Goal: Register for event/course

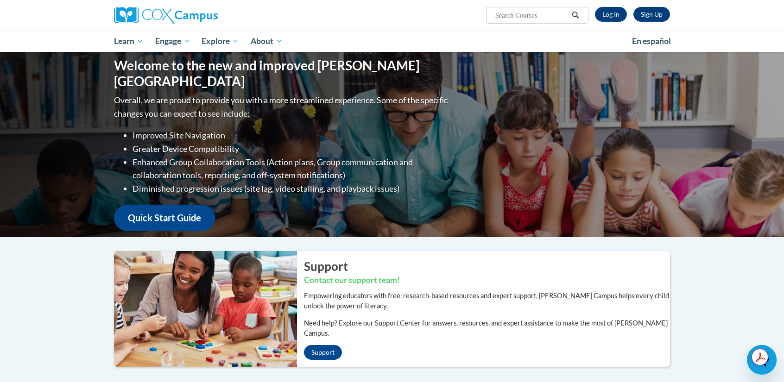
click at [513, 20] on input "Search..." at bounding box center [531, 15] width 74 height 11
type input "meaning"
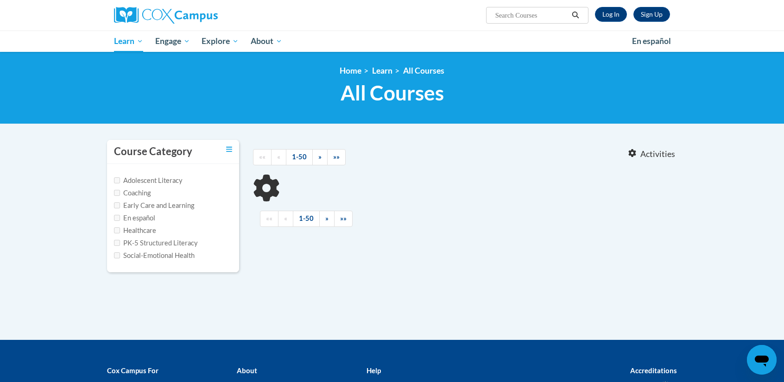
type input "meaning"
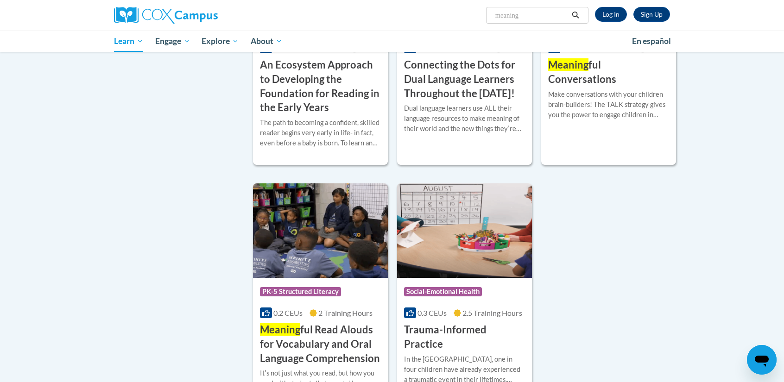
scroll to position [278, 0]
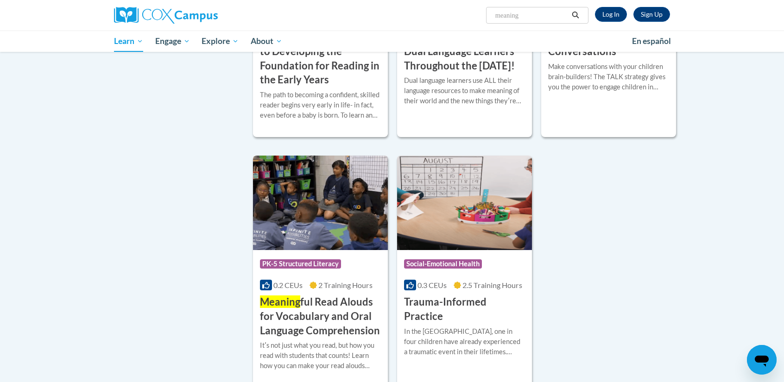
click at [339, 320] on h3 "Meaning ful Read Alouds for Vocabulary and Oral Language Comprehension" at bounding box center [320, 316] width 121 height 43
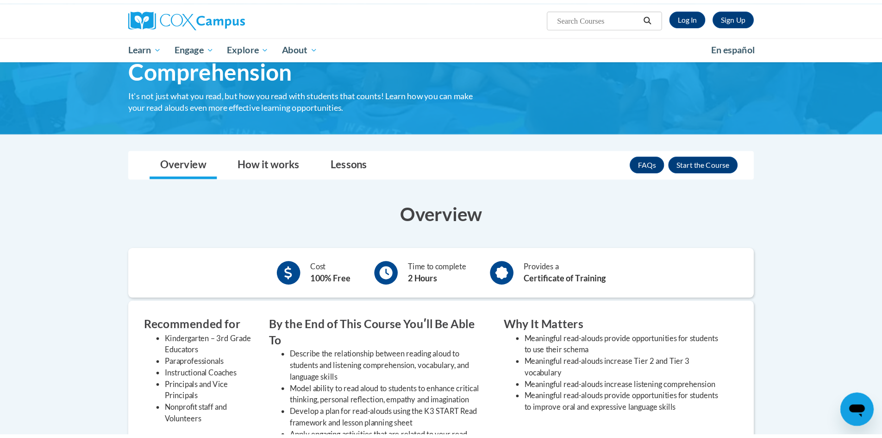
scroll to position [93, 0]
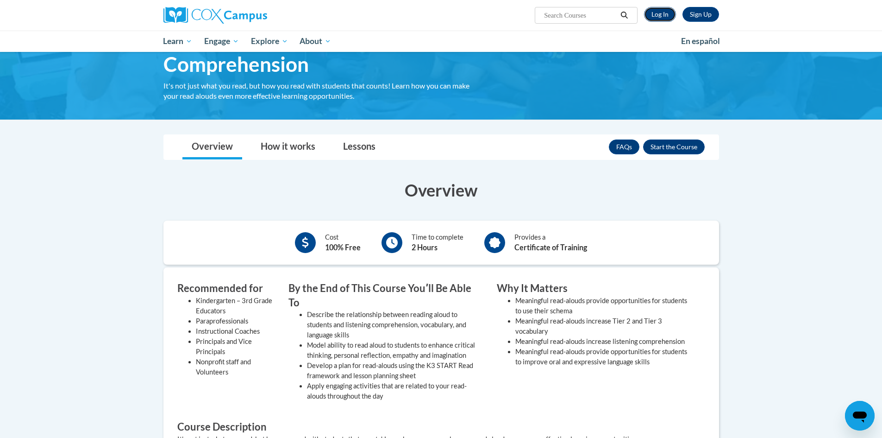
click at [655, 7] on link "Log In" at bounding box center [660, 14] width 32 height 15
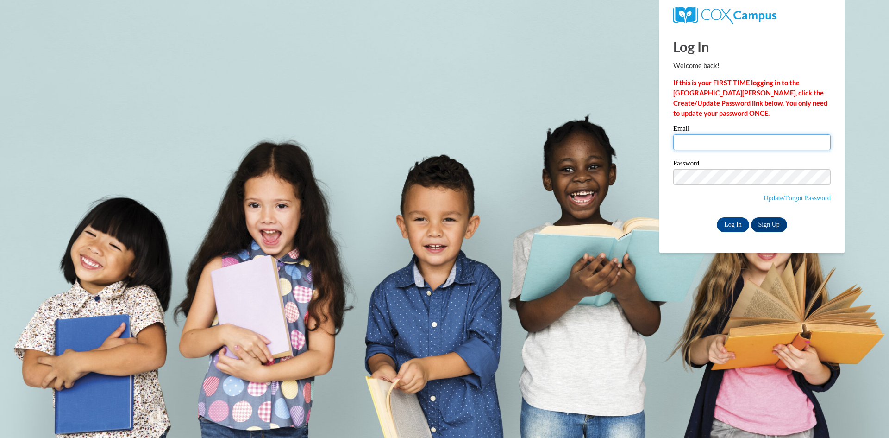
click at [704, 139] on input "Email" at bounding box center [753, 142] width 158 height 16
type input "920148315@student.ccga.edu"
click at [741, 221] on input "Log In" at bounding box center [733, 224] width 32 height 15
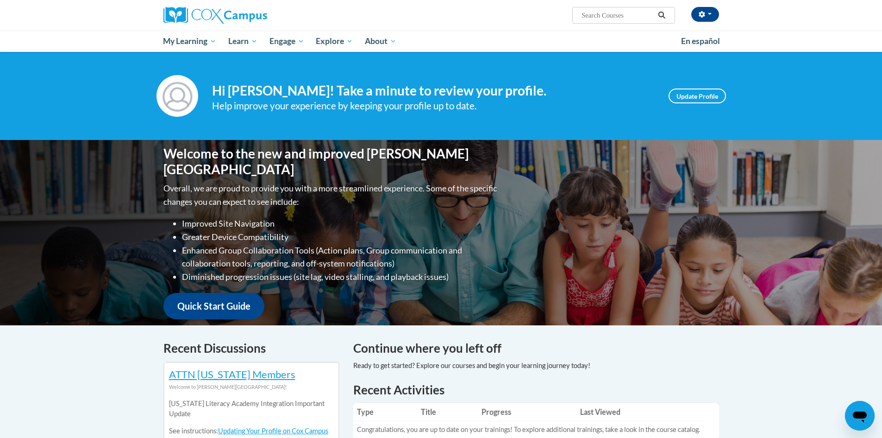
click at [599, 10] on input "Search..." at bounding box center [618, 15] width 74 height 11
type input "meaningful"
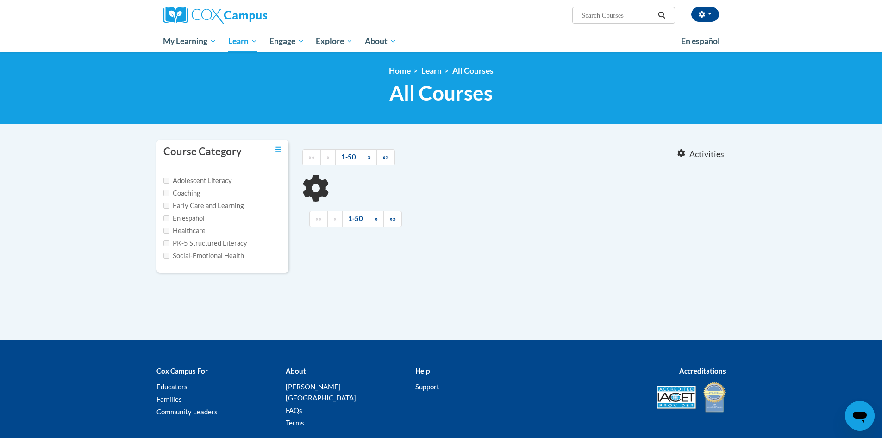
type input "meaningful"
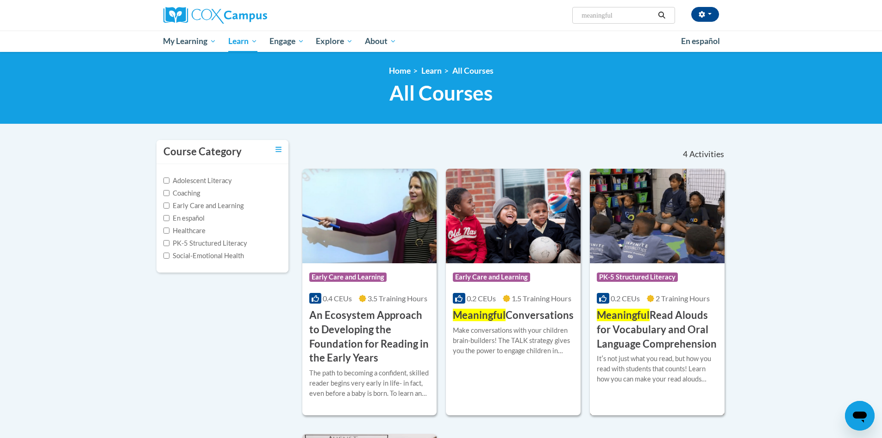
click at [673, 326] on h3 "Meaningful Read Alouds for Vocabulary and Oral Language Comprehension" at bounding box center [657, 329] width 121 height 43
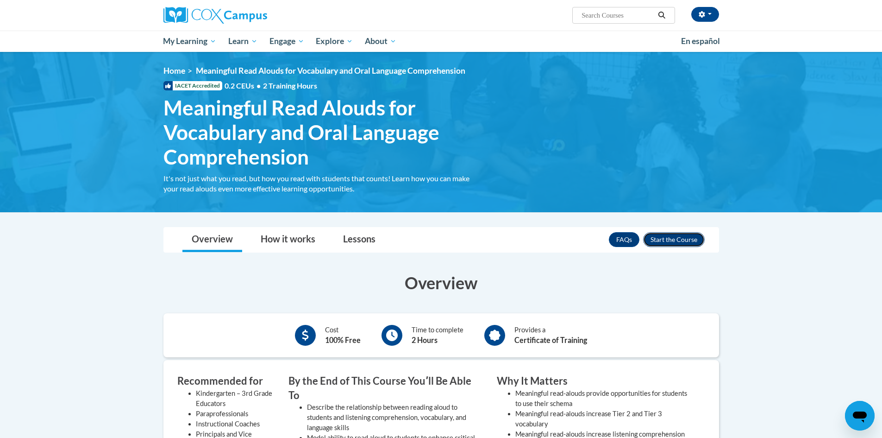
click at [667, 243] on button "Enroll" at bounding box center [674, 239] width 62 height 15
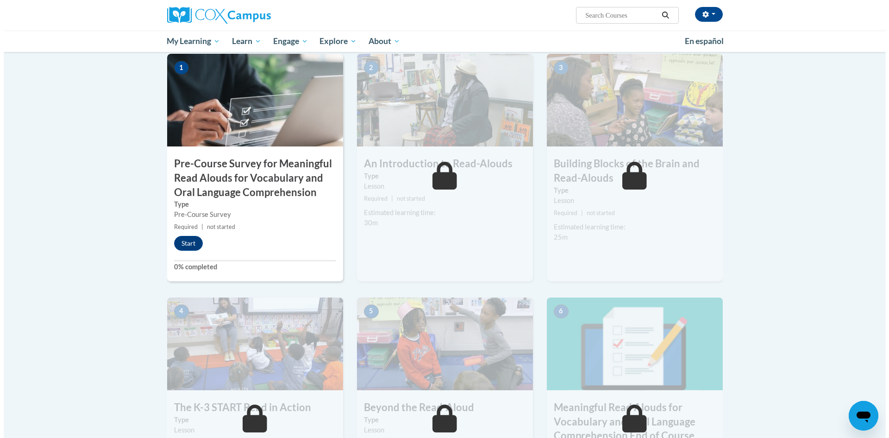
scroll to position [208, 0]
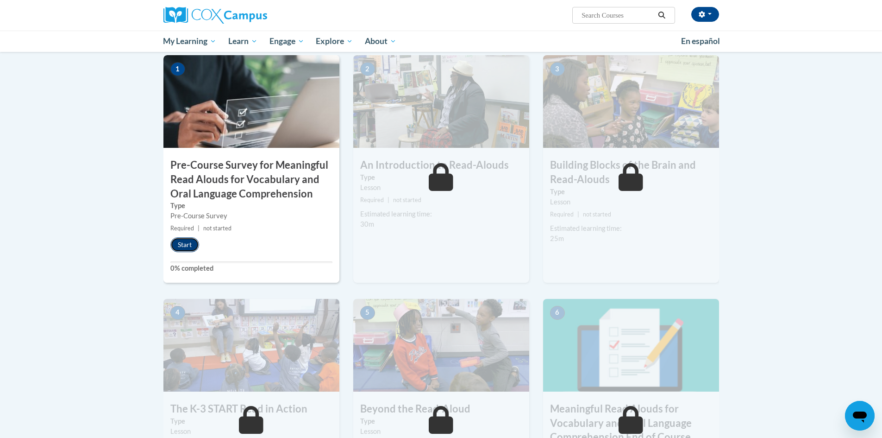
click at [195, 250] on button "Start" at bounding box center [184, 244] width 29 height 15
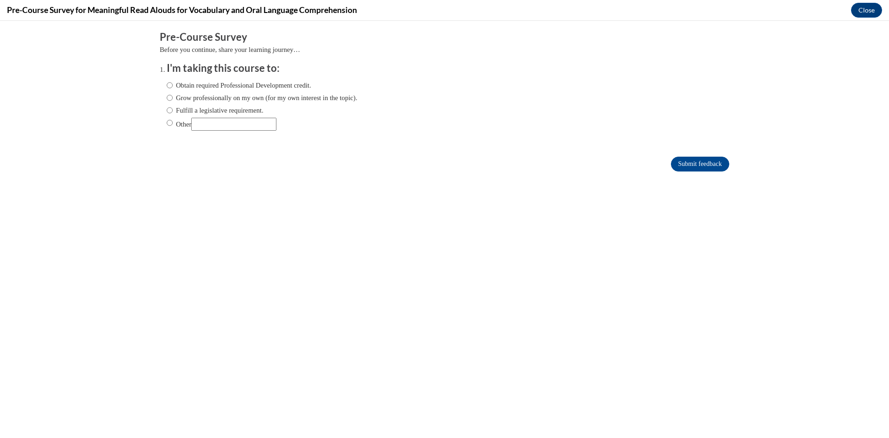
scroll to position [0, 0]
click at [242, 87] on label "Obtain required Professional Development credit." at bounding box center [239, 85] width 145 height 10
click at [173, 87] on input "Obtain required Professional Development credit." at bounding box center [170, 85] width 6 height 10
radio input "true"
click at [674, 164] on input "Submit feedback" at bounding box center [700, 164] width 58 height 15
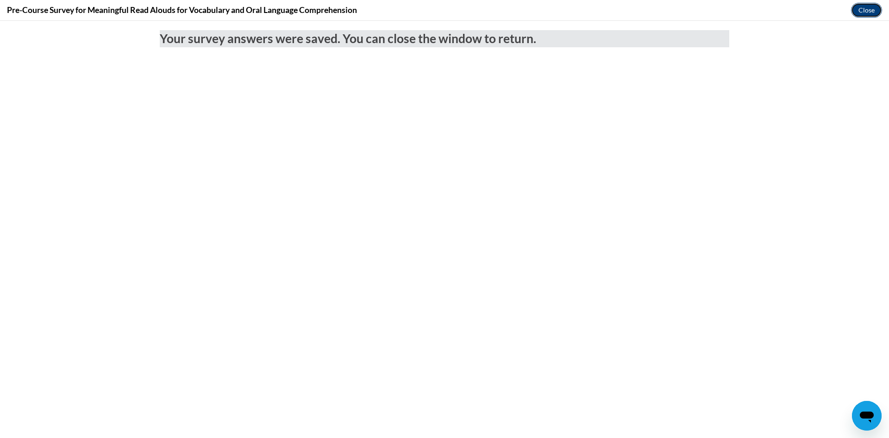
click at [871, 13] on button "Close" at bounding box center [866, 10] width 31 height 15
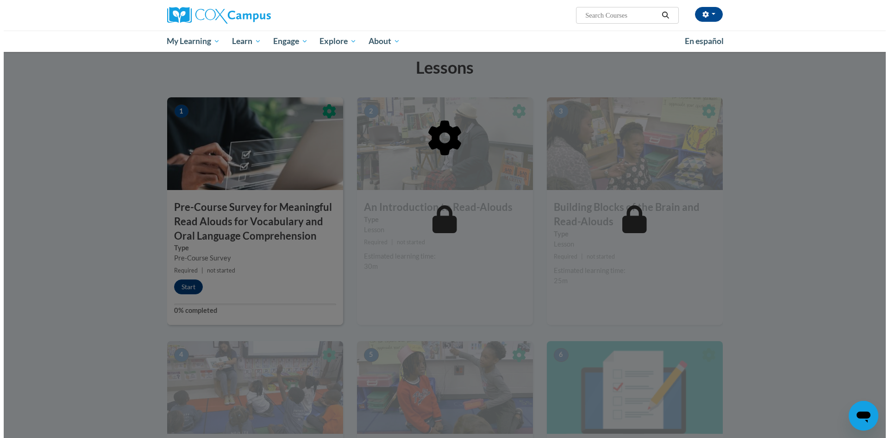
scroll to position [162, 0]
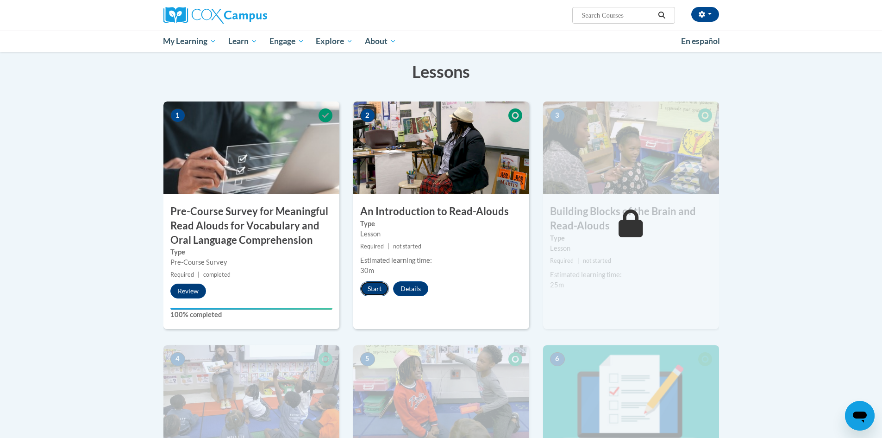
click at [378, 291] on button "Start" at bounding box center [374, 288] width 29 height 15
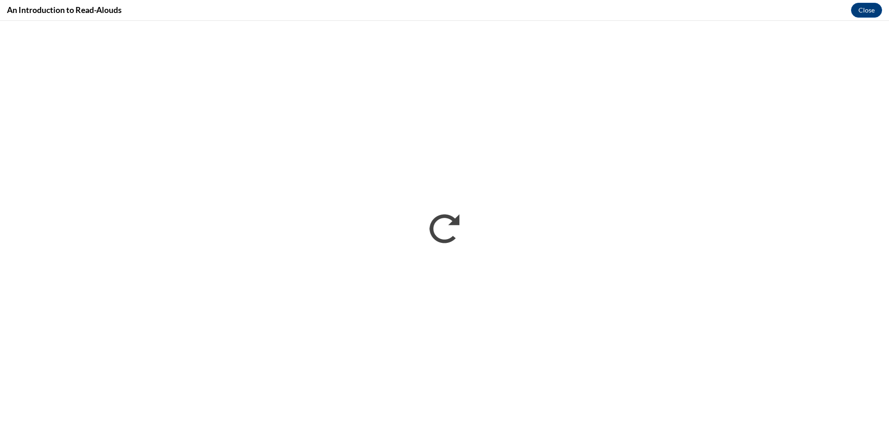
scroll to position [0, 0]
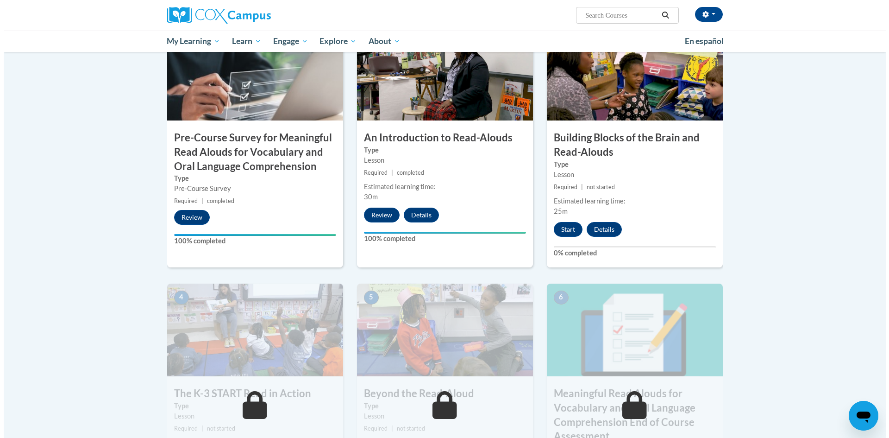
scroll to position [232, 0]
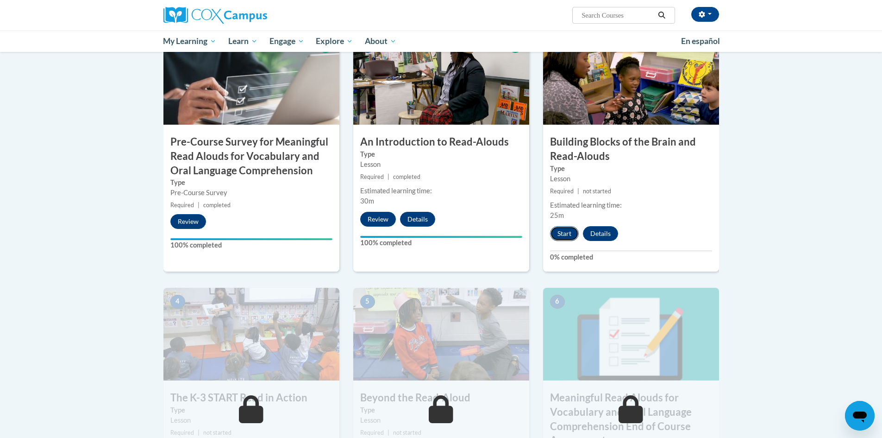
click at [565, 231] on button "Start" at bounding box center [564, 233] width 29 height 15
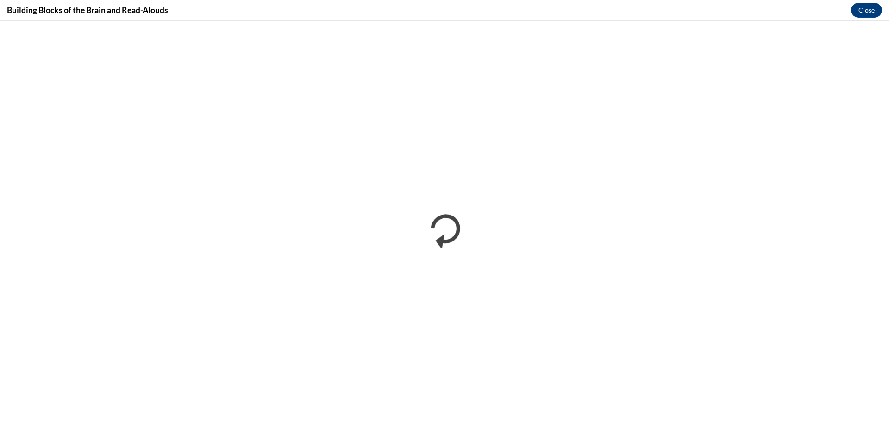
scroll to position [0, 0]
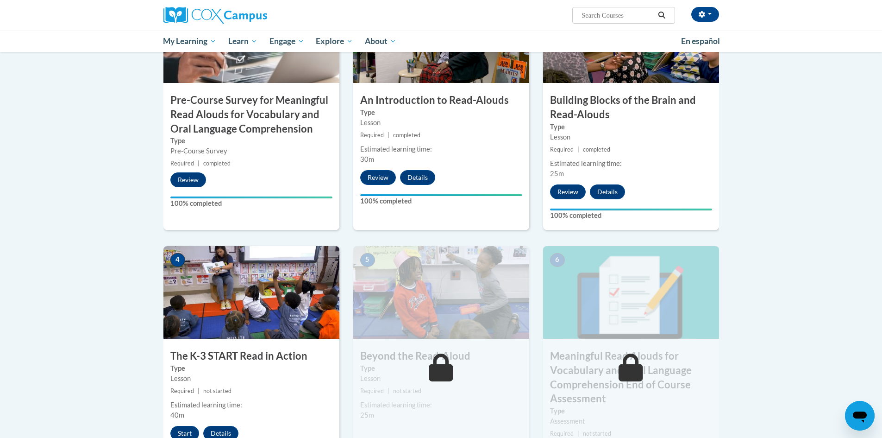
scroll to position [278, 0]
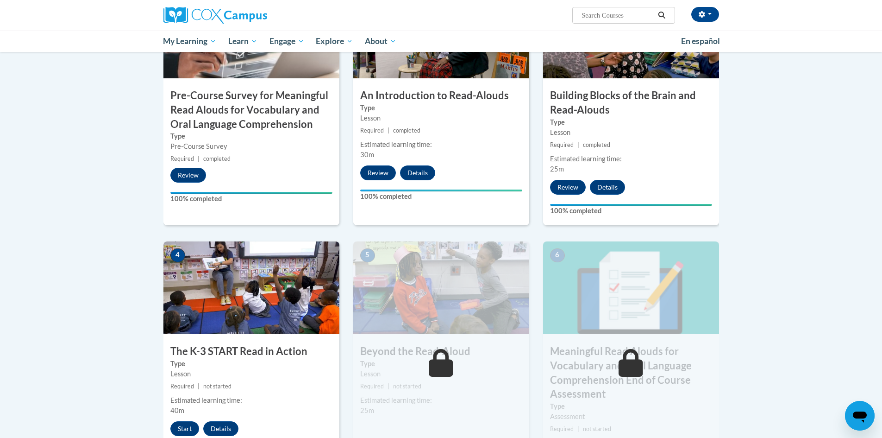
click at [761, 173] on body "Nathan Kirchoff (America/New_York UTC-04:00) My Profile Inbox My Transcripts Lo…" at bounding box center [441, 213] width 882 height 983
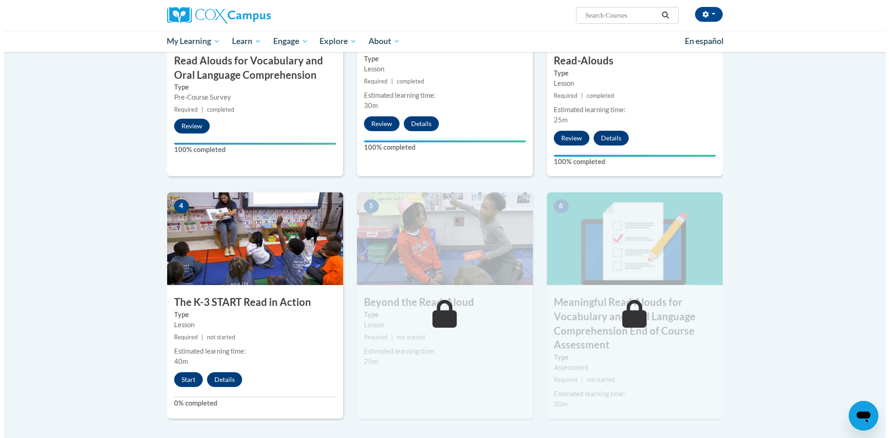
scroll to position [324, 0]
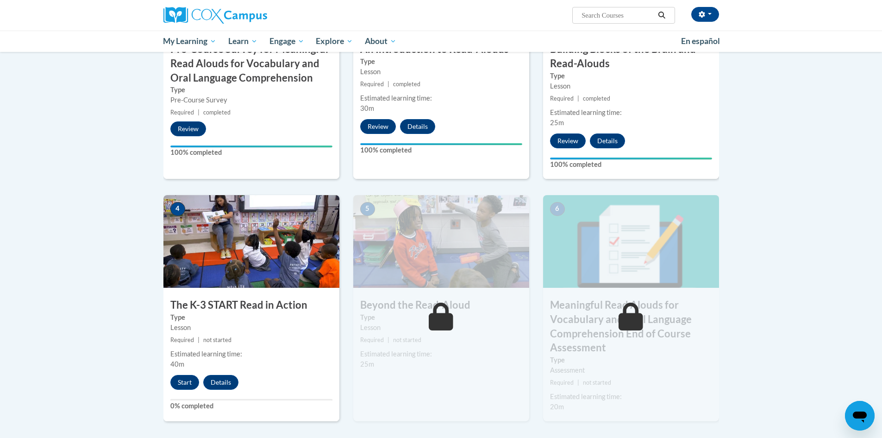
click at [347, 332] on div "5 Beyond the Read-Aloud Type Lesson Required | not started Estimated learning t…" at bounding box center [442, 316] width 190 height 242
click at [795, 400] on body "Nathan Kirchoff (America/New_York UTC-04:00) My Profile Inbox My Transcripts Lo…" at bounding box center [441, 167] width 882 height 983
click at [190, 383] on button "Start" at bounding box center [184, 382] width 29 height 15
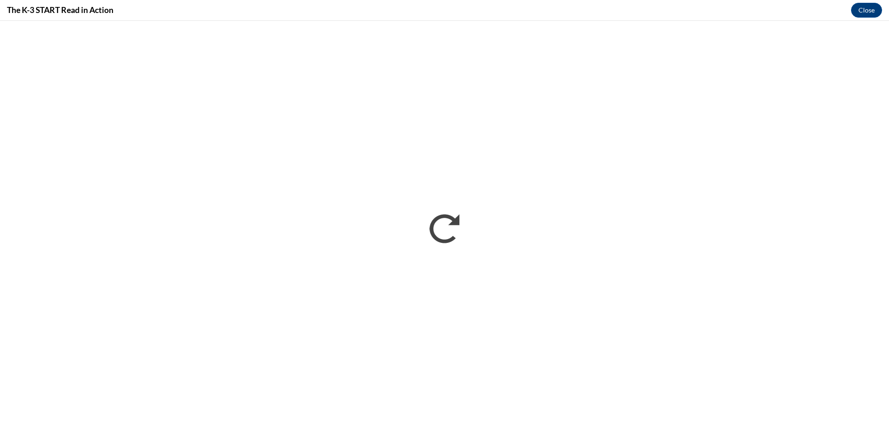
scroll to position [0, 0]
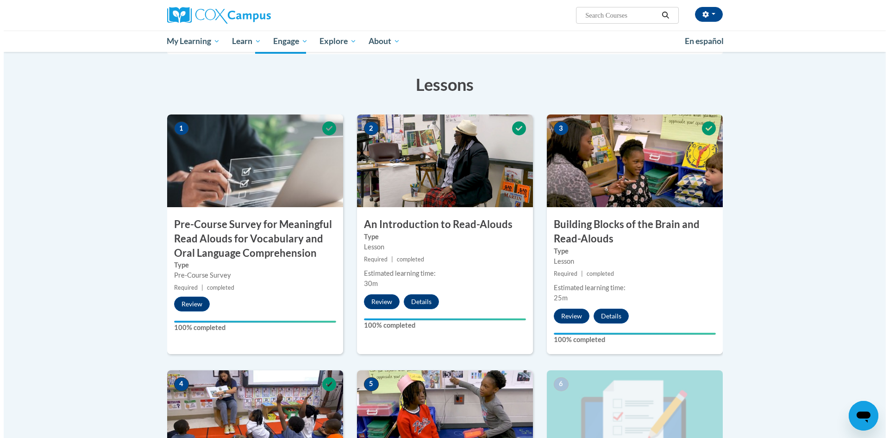
scroll to position [371, 0]
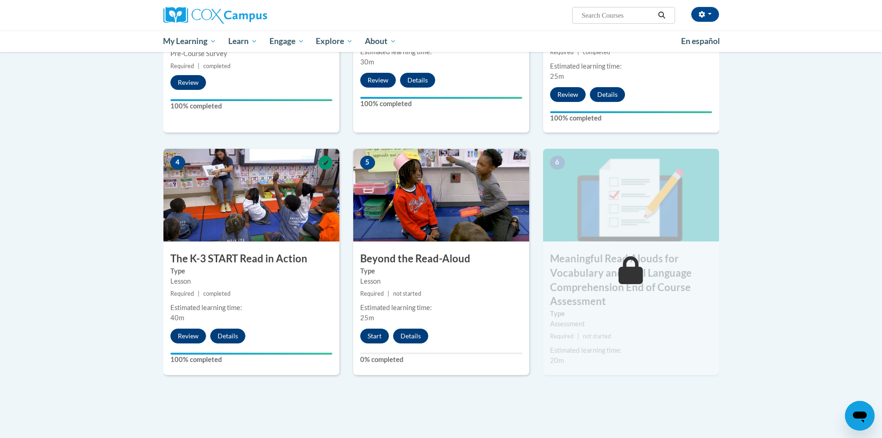
click at [759, 314] on body "[PERSON_NAME] ([GEOGRAPHIC_DATA]/New_York UTC-04:00) My Profile Inbox My Transc…" at bounding box center [441, 126] width 882 height 994
click at [378, 336] on button "Start" at bounding box center [374, 335] width 29 height 15
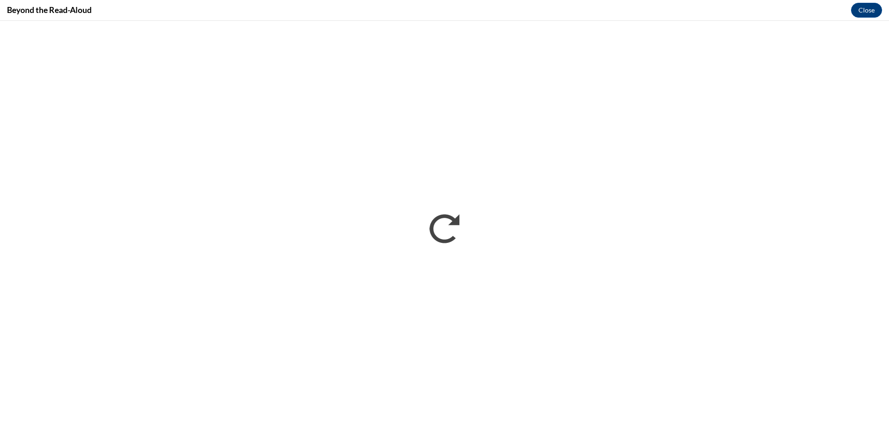
scroll to position [0, 0]
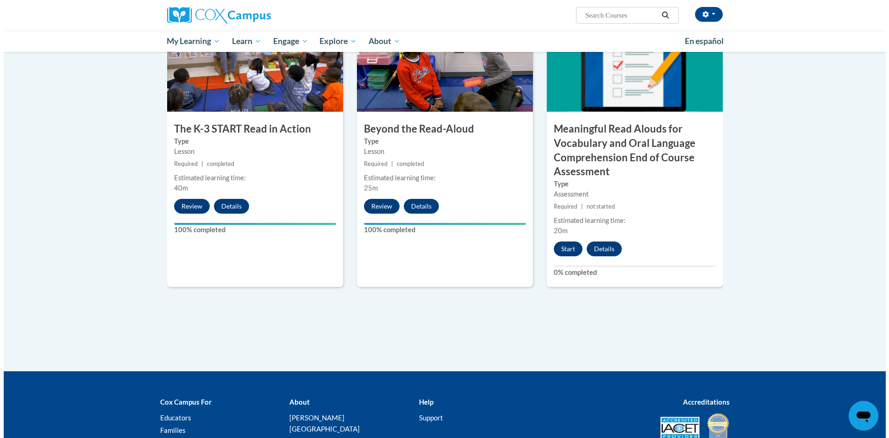
scroll to position [447, 0]
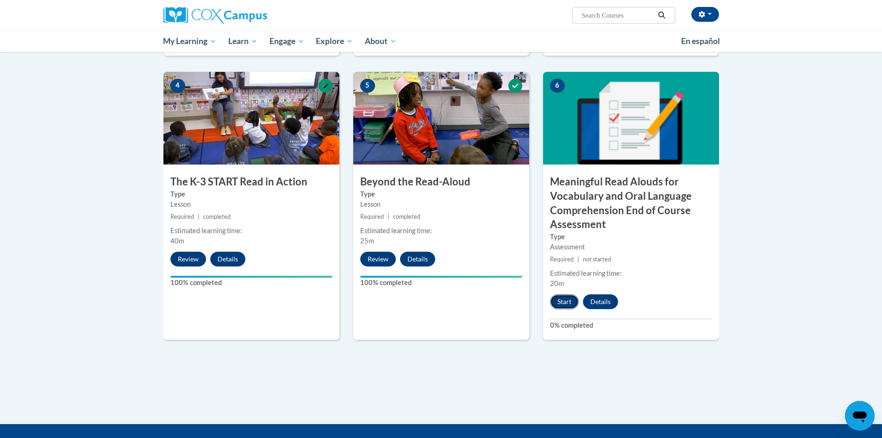
click at [571, 299] on button "Start" at bounding box center [564, 301] width 29 height 15
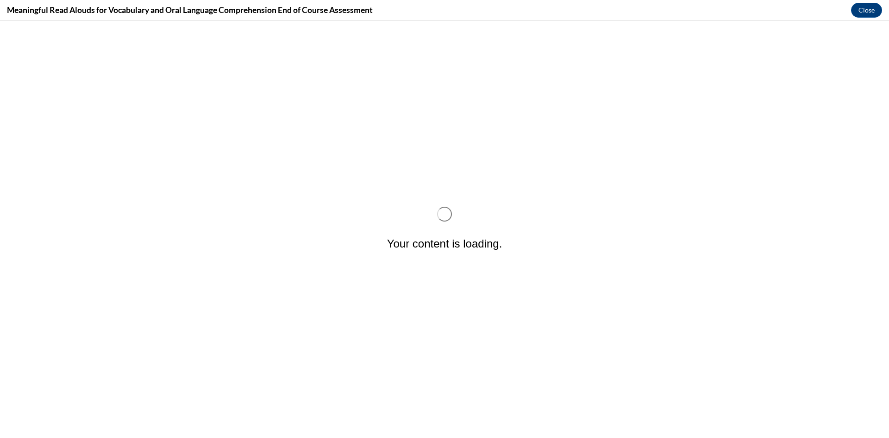
scroll to position [0, 0]
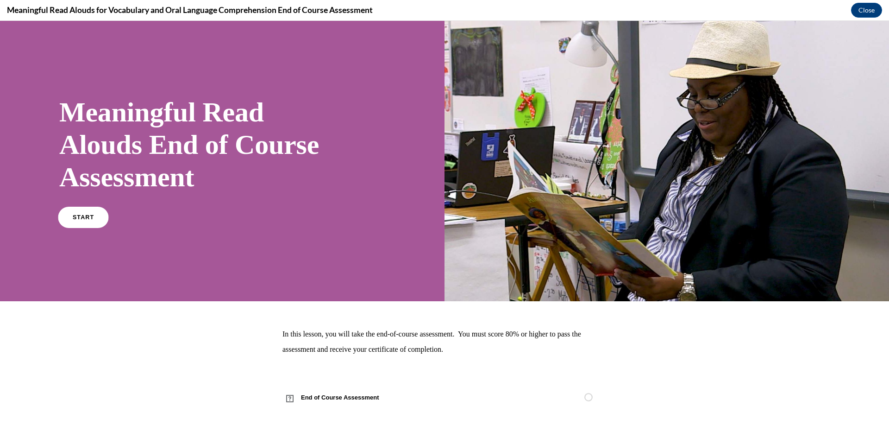
click at [80, 217] on span "START" at bounding box center [83, 217] width 21 height 7
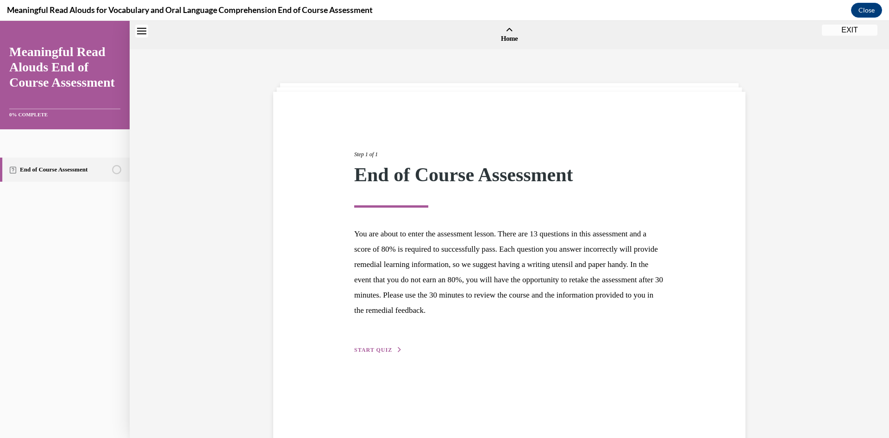
scroll to position [29, 0]
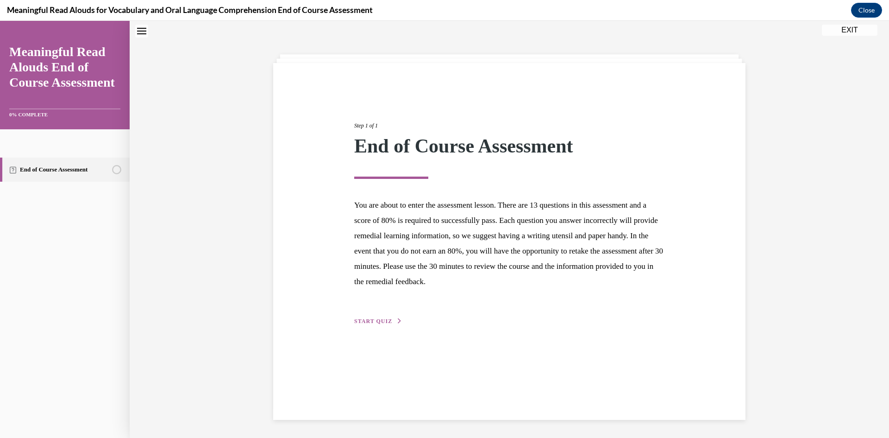
click at [374, 315] on div "Step 1 of 1 End of Course Assessment You are about to enter the assessment less…" at bounding box center [509, 213] width 324 height 226
click at [375, 319] on span "START QUIZ" at bounding box center [373, 321] width 38 height 6
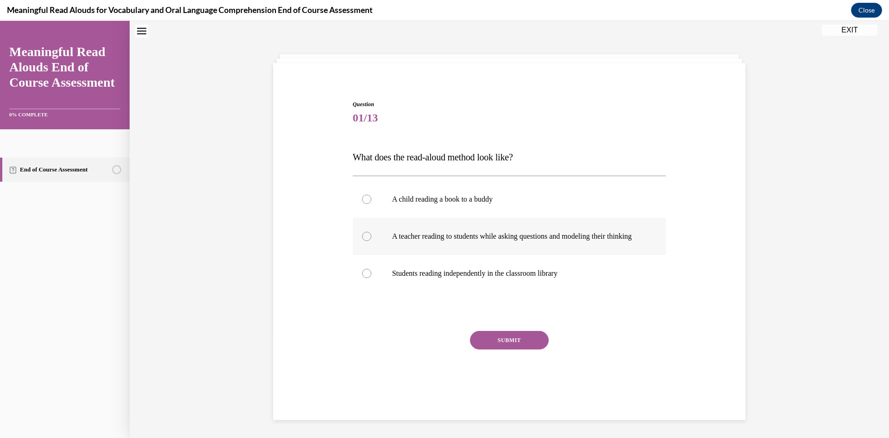
click at [500, 237] on p "A teacher reading to students while asking questions and modeling their thinking" at bounding box center [517, 236] width 251 height 9
click at [372, 237] on input "A teacher reading to students while asking questions and modeling their thinking" at bounding box center [366, 236] width 9 height 9
radio input "true"
click at [511, 349] on button "SUBMIT" at bounding box center [509, 340] width 79 height 19
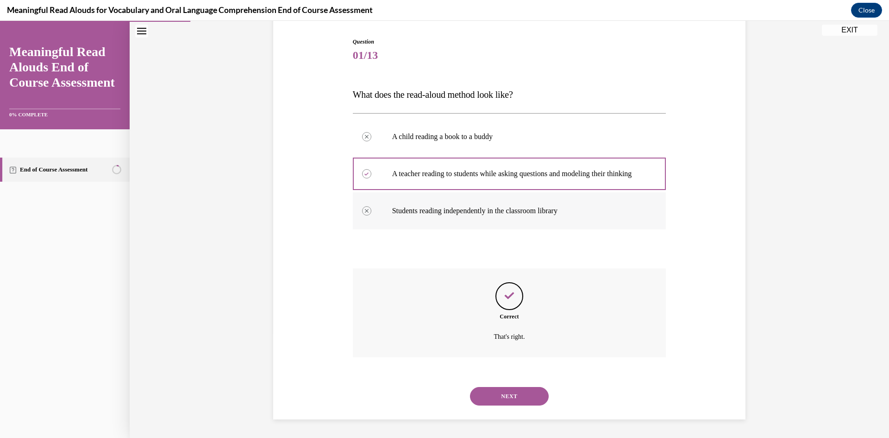
scroll to position [101, 0]
click at [498, 393] on button "NEXT" at bounding box center [509, 396] width 79 height 19
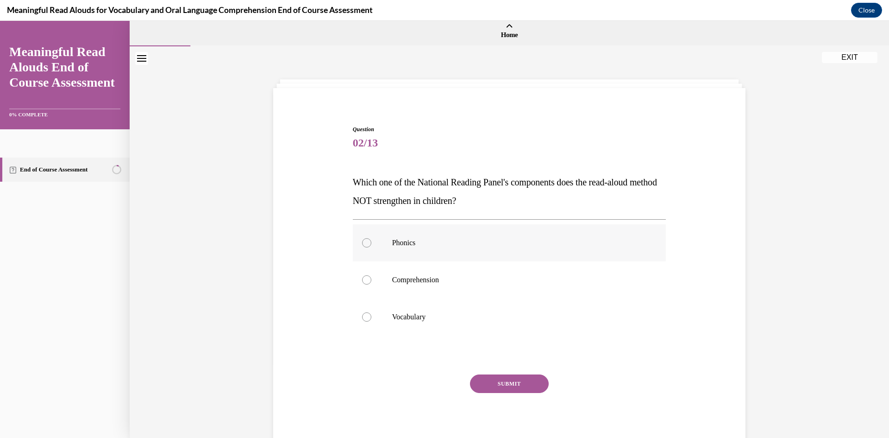
scroll to position [0, 0]
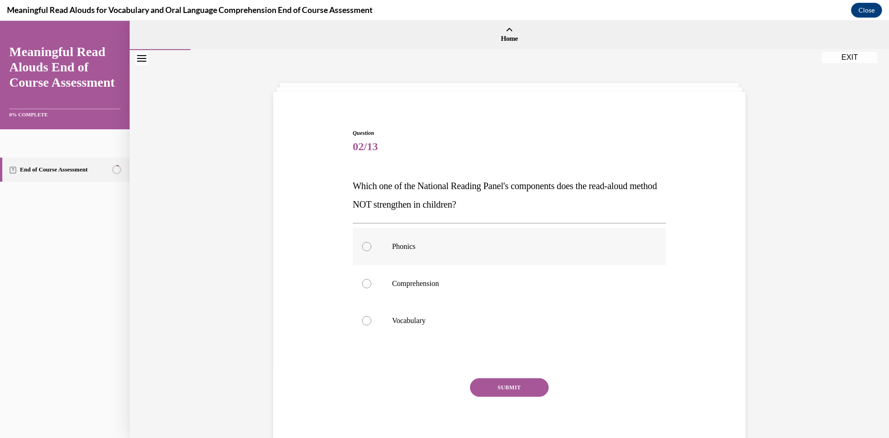
click at [445, 205] on span "Which one of the National Reading Panel's components does the read-aloud method…" at bounding box center [505, 195] width 304 height 29
click at [455, 248] on p "Phonics" at bounding box center [517, 246] width 251 height 9
click at [372, 248] on input "Phonics" at bounding box center [366, 246] width 9 height 9
radio input "true"
click at [496, 391] on button "SUBMIT" at bounding box center [509, 387] width 79 height 19
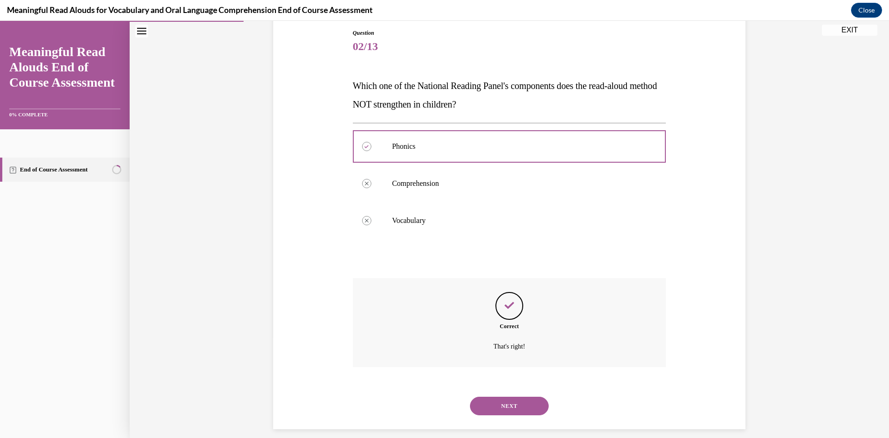
scroll to position [110, 0]
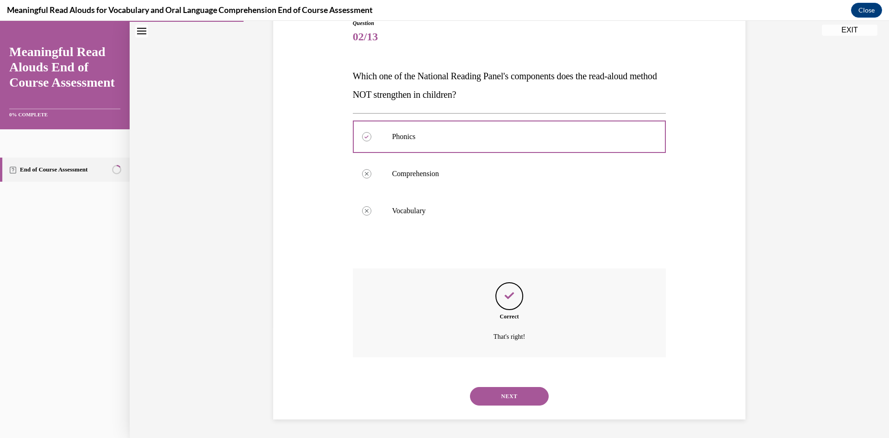
click at [504, 394] on button "NEXT" at bounding box center [509, 396] width 79 height 19
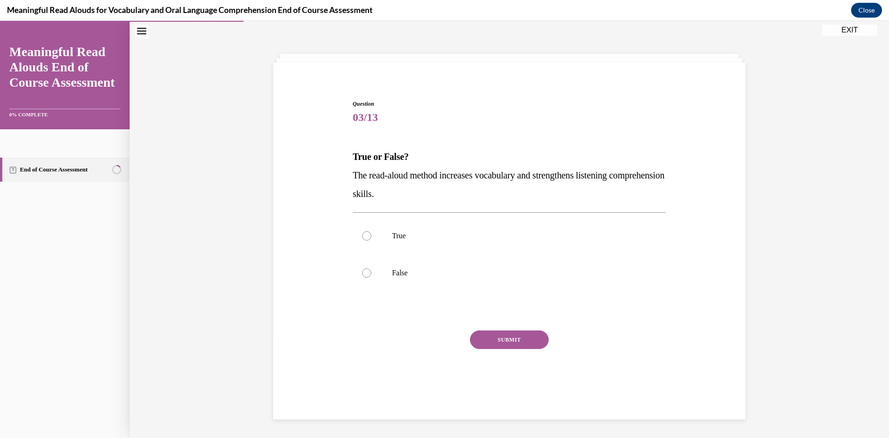
scroll to position [29, 0]
click at [444, 165] on p "True or False?" at bounding box center [510, 156] width 314 height 19
click at [452, 230] on label "True" at bounding box center [510, 235] width 314 height 37
click at [372, 231] on input "True" at bounding box center [366, 235] width 9 height 9
radio input "true"
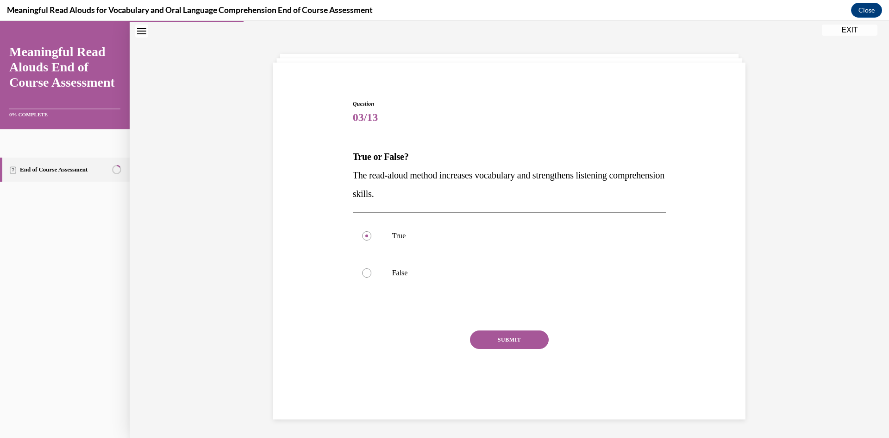
click at [492, 342] on button "SUBMIT" at bounding box center [509, 339] width 79 height 19
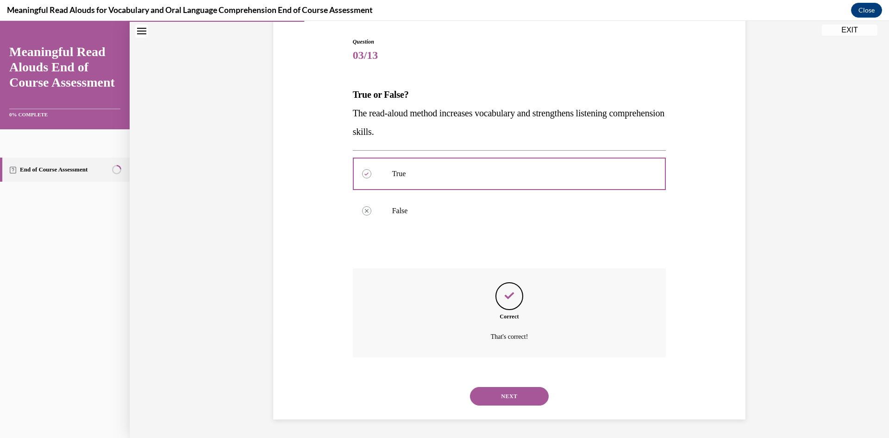
click at [505, 395] on button "NEXT" at bounding box center [509, 396] width 79 height 19
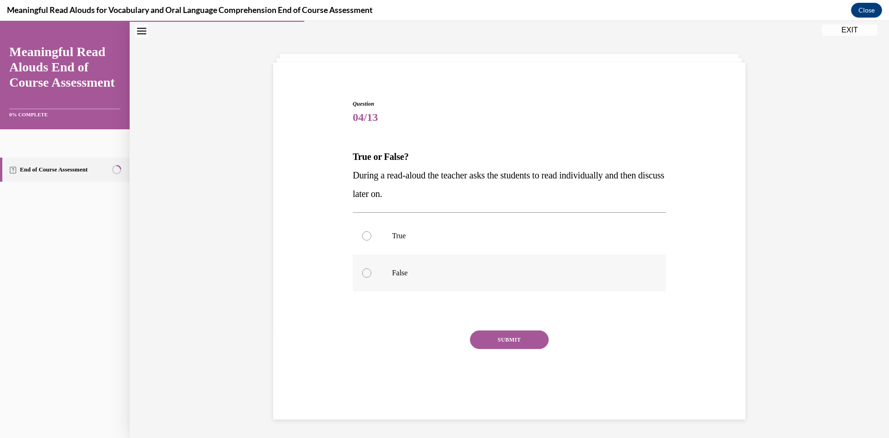
click at [425, 271] on p "False" at bounding box center [517, 272] width 251 height 9
click at [372, 271] on input "False" at bounding box center [366, 272] width 9 height 9
radio input "true"
click at [460, 338] on div "SUBMIT" at bounding box center [510, 353] width 314 height 46
click at [478, 338] on button "SUBMIT" at bounding box center [509, 339] width 79 height 19
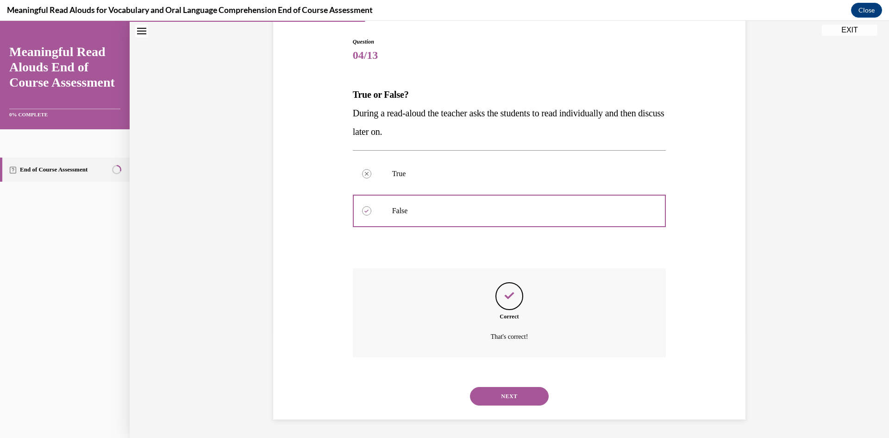
click at [490, 390] on button "NEXT" at bounding box center [509, 396] width 79 height 19
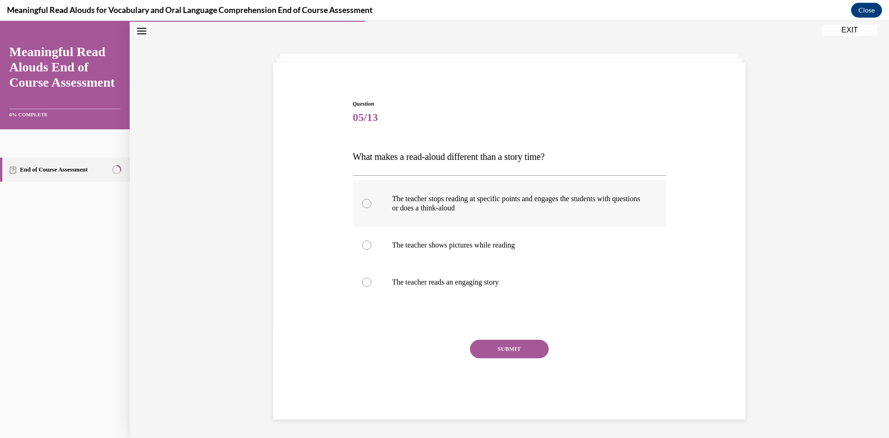
click at [476, 200] on p "The teacher stops reading at specific points and engages the students with ques…" at bounding box center [517, 203] width 251 height 19
click at [372, 200] on input "The teacher stops reading at specific points and engages the students with ques…" at bounding box center [366, 203] width 9 height 9
radio input "true"
click at [496, 352] on button "SUBMIT" at bounding box center [509, 349] width 79 height 19
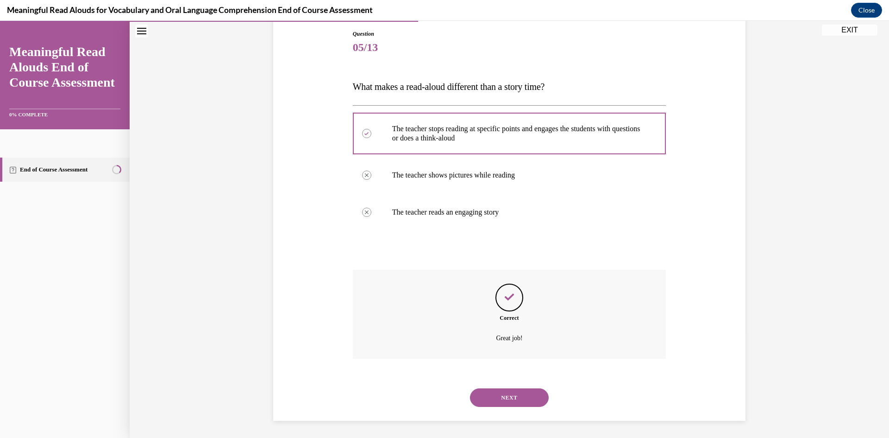
scroll to position [101, 0]
click at [499, 395] on button "NEXT" at bounding box center [509, 396] width 79 height 19
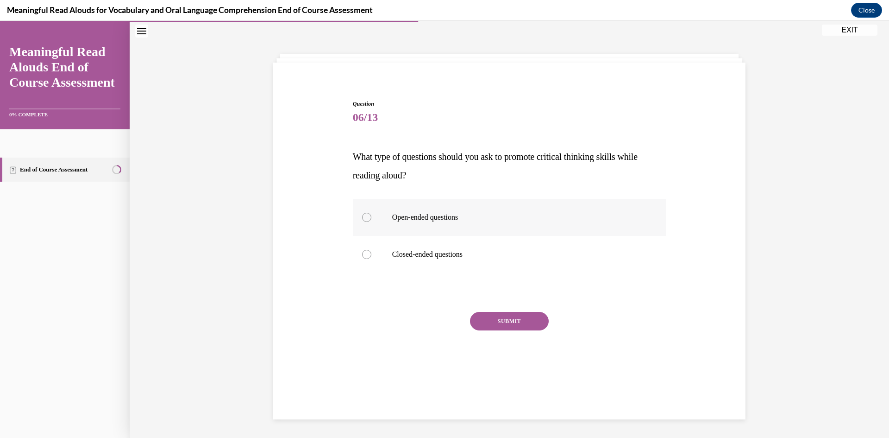
click at [479, 227] on label "Open-ended questions" at bounding box center [510, 217] width 314 height 37
click at [372, 222] on input "Open-ended questions" at bounding box center [366, 217] width 9 height 9
radio input "true"
click at [488, 325] on button "SUBMIT" at bounding box center [509, 321] width 79 height 19
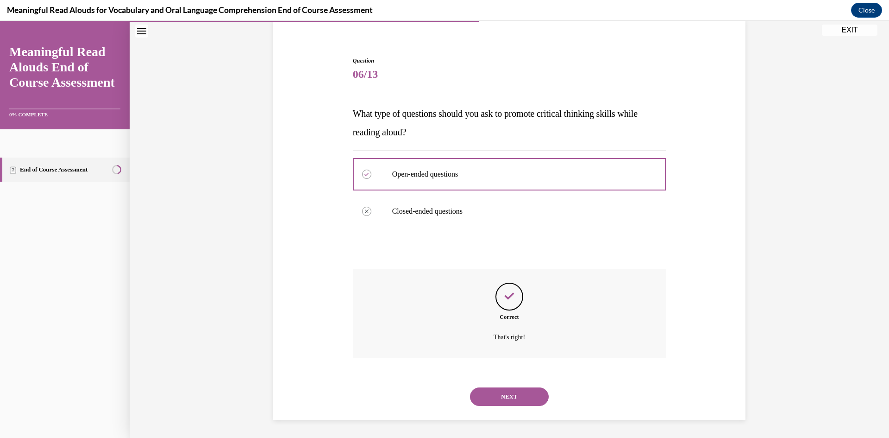
scroll to position [73, 0]
click at [506, 405] on button "NEXT" at bounding box center [509, 396] width 79 height 19
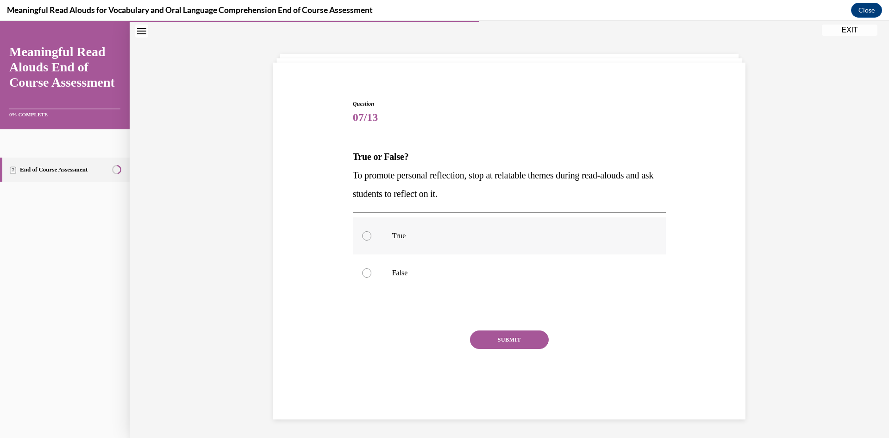
click at [428, 234] on p "True" at bounding box center [517, 235] width 251 height 9
click at [372, 234] on input "True" at bounding box center [366, 235] width 9 height 9
radio input "true"
click at [490, 344] on button "SUBMIT" at bounding box center [509, 339] width 79 height 19
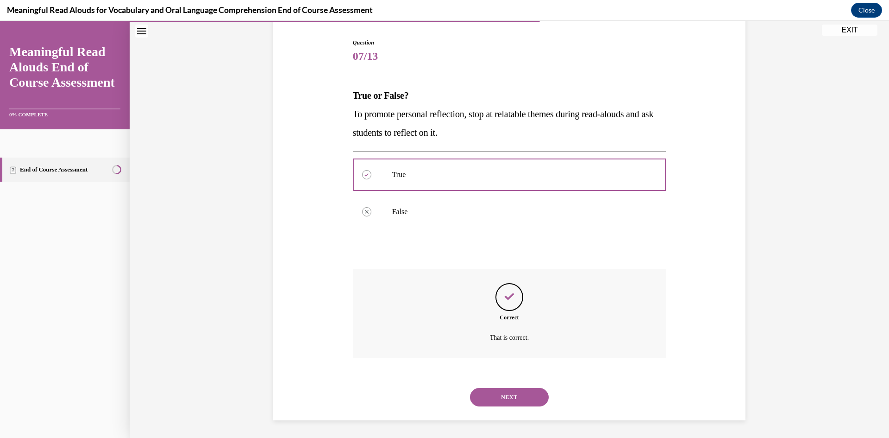
scroll to position [91, 0]
click at [502, 391] on button "NEXT" at bounding box center [509, 396] width 79 height 19
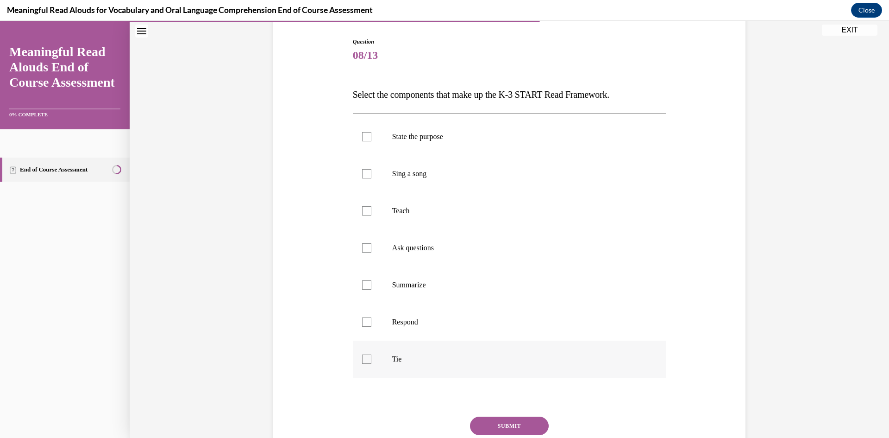
scroll to position [49, 0]
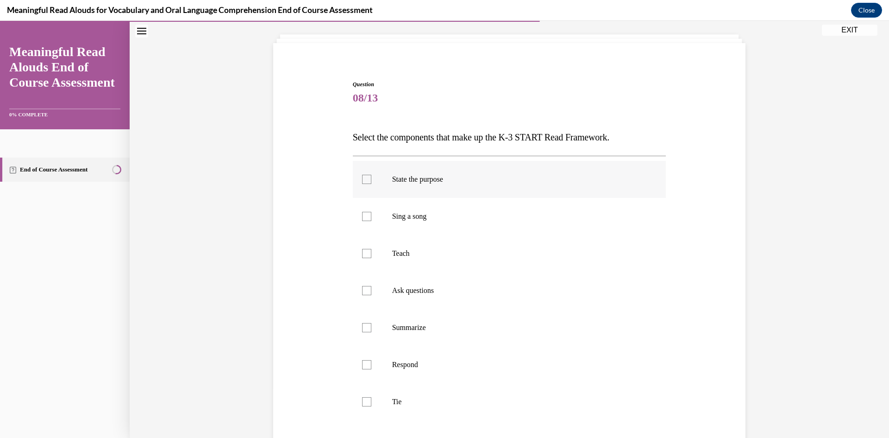
click at [455, 184] on label "State the purpose" at bounding box center [510, 179] width 314 height 37
click at [372, 184] on input "State the purpose" at bounding box center [366, 179] width 9 height 9
checkbox input "true"
click at [457, 255] on p "Teach" at bounding box center [517, 253] width 251 height 9
click at [372, 255] on input "Teach" at bounding box center [366, 253] width 9 height 9
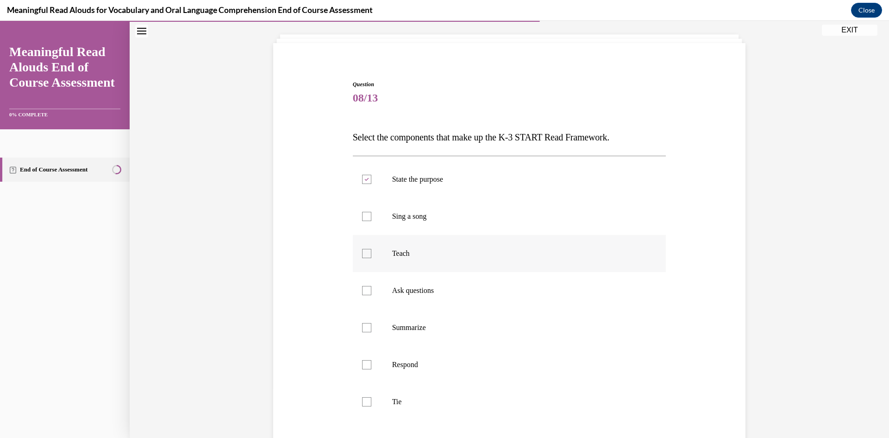
checkbox input "true"
click at [454, 296] on label "Ask questions" at bounding box center [510, 290] width 314 height 37
click at [372, 295] on input "Ask questions" at bounding box center [366, 290] width 9 height 9
checkbox input "true"
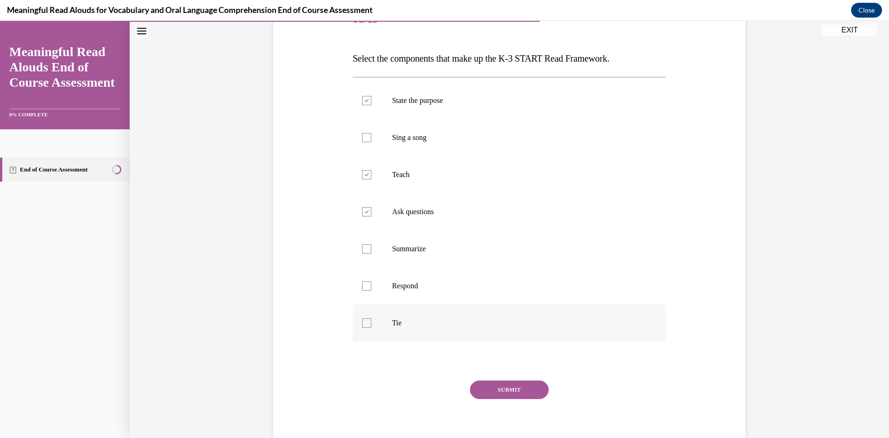
scroll to position [141, 0]
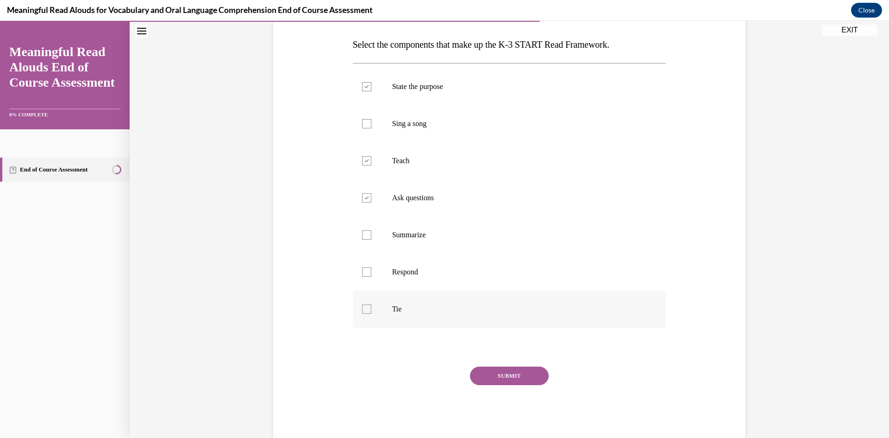
click at [442, 308] on p "Tie" at bounding box center [517, 308] width 251 height 9
click at [372, 308] on input "Tie" at bounding box center [366, 308] width 9 height 9
checkbox input "true"
click at [447, 276] on p "Respond" at bounding box center [517, 271] width 251 height 9
click at [372, 276] on input "Respond" at bounding box center [366, 271] width 9 height 9
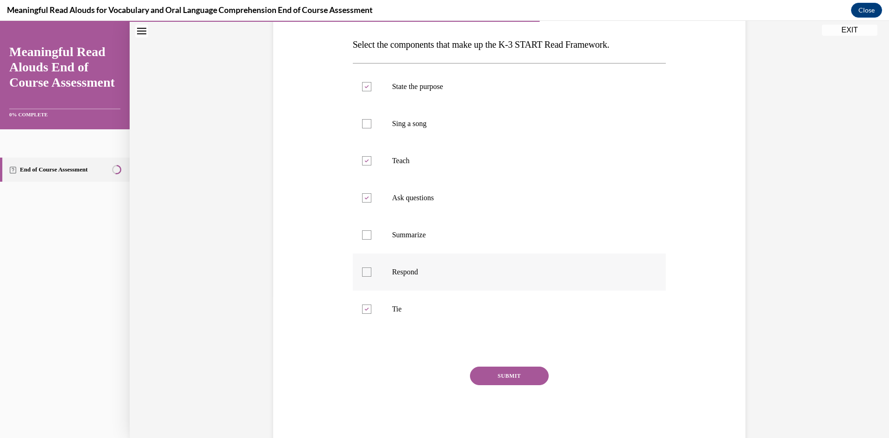
checkbox input "true"
click at [477, 373] on button "SUBMIT" at bounding box center [509, 375] width 79 height 19
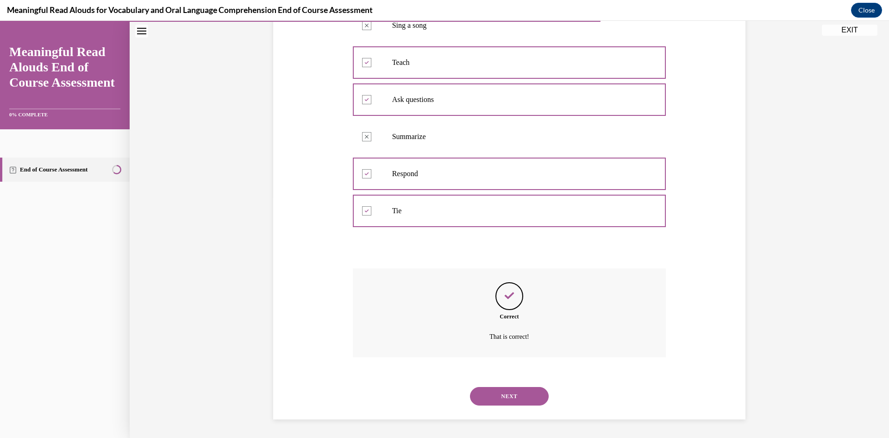
click at [506, 401] on button "NEXT" at bounding box center [509, 396] width 79 height 19
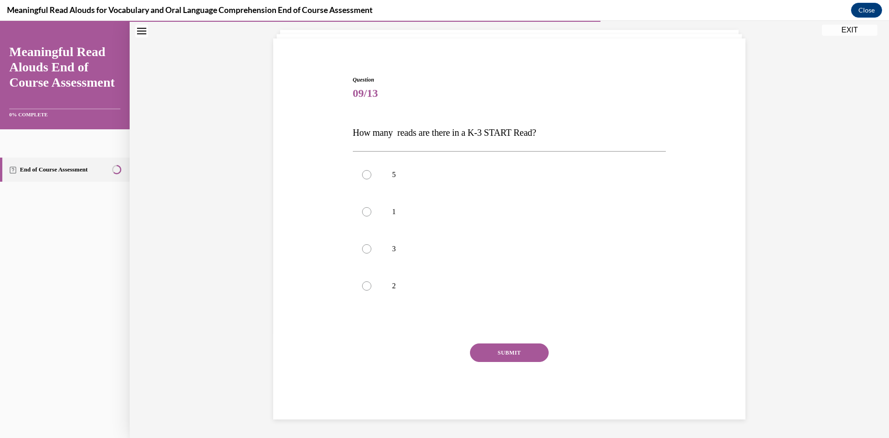
scroll to position [53, 0]
click at [437, 263] on label "3" at bounding box center [510, 248] width 314 height 37
click at [372, 253] on input "3" at bounding box center [366, 248] width 9 height 9
radio input "true"
click at [482, 357] on button "SUBMIT" at bounding box center [509, 352] width 79 height 19
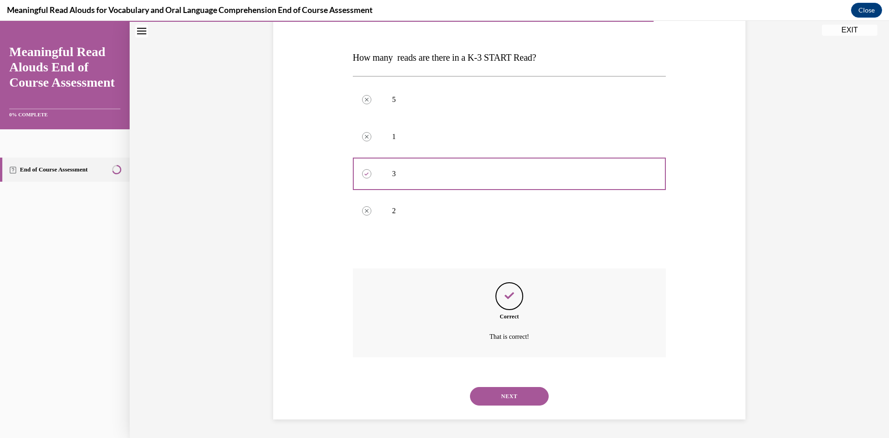
click at [498, 403] on button "NEXT" at bounding box center [509, 396] width 79 height 19
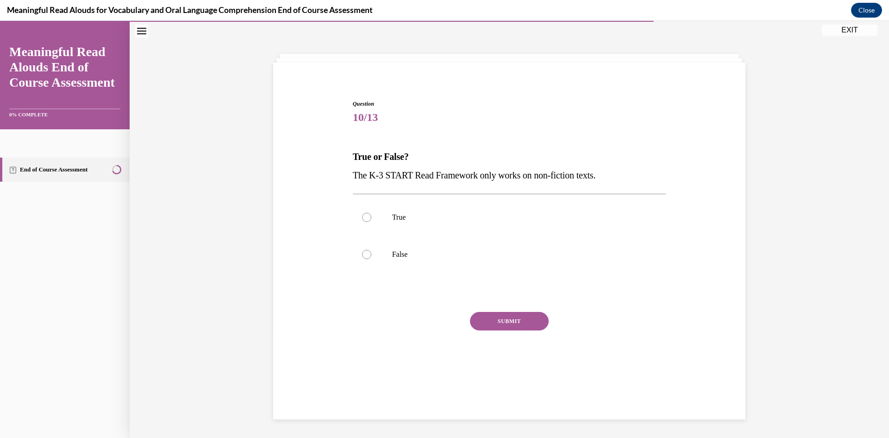
scroll to position [29, 0]
click at [460, 246] on label "False" at bounding box center [510, 254] width 314 height 37
click at [372, 250] on input "False" at bounding box center [366, 254] width 9 height 9
radio input "true"
click at [492, 316] on button "SUBMIT" at bounding box center [509, 321] width 79 height 19
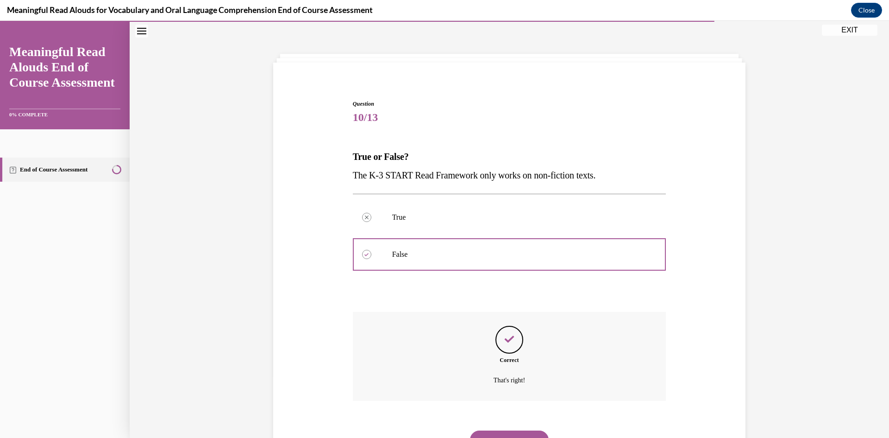
scroll to position [73, 0]
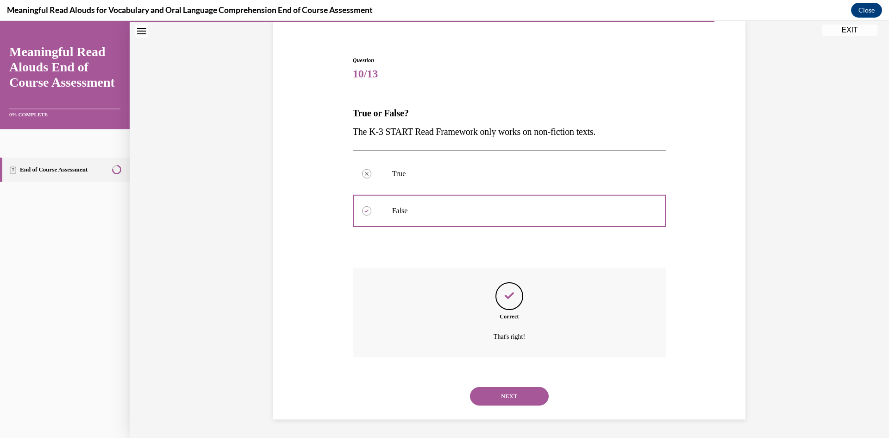
click at [496, 390] on button "NEXT" at bounding box center [509, 396] width 79 height 19
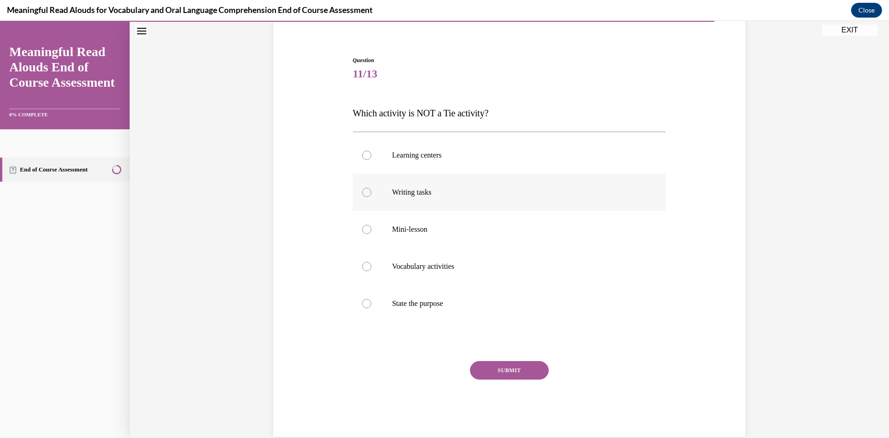
scroll to position [49, 0]
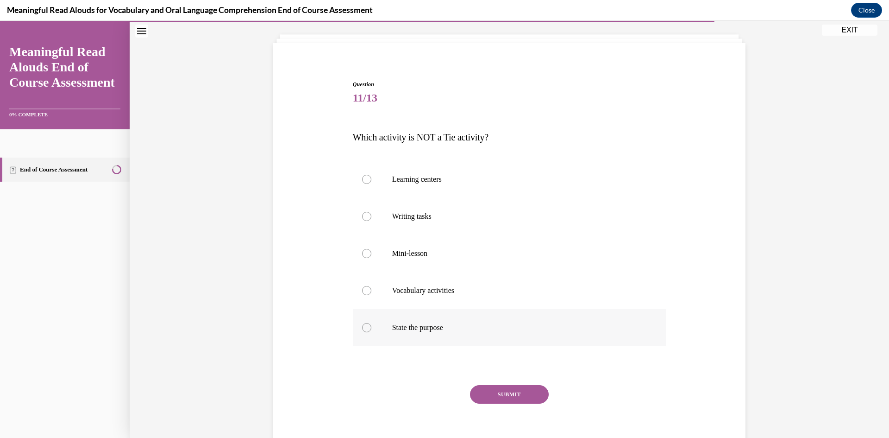
click at [472, 330] on p "State the purpose" at bounding box center [517, 327] width 251 height 9
click at [372, 330] on input "State the purpose" at bounding box center [366, 327] width 9 height 9
radio input "true"
click at [494, 400] on button "SUBMIT" at bounding box center [509, 394] width 79 height 19
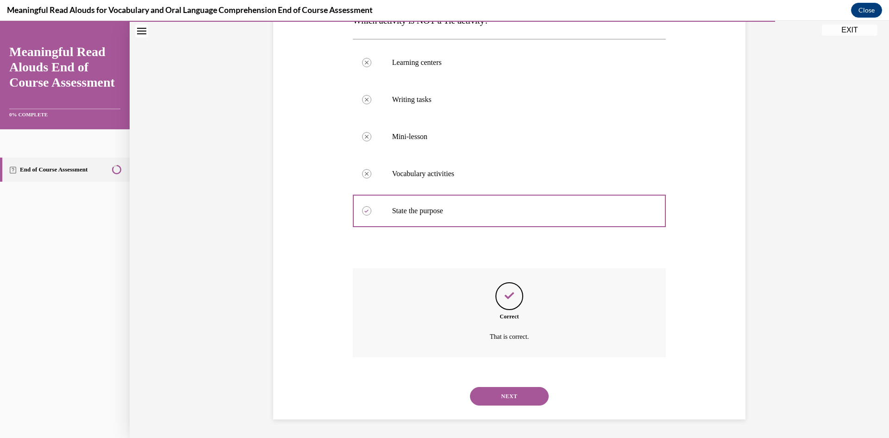
click at [494, 389] on div "NEXT" at bounding box center [510, 396] width 314 height 37
click at [494, 392] on button "NEXT" at bounding box center [509, 396] width 79 height 19
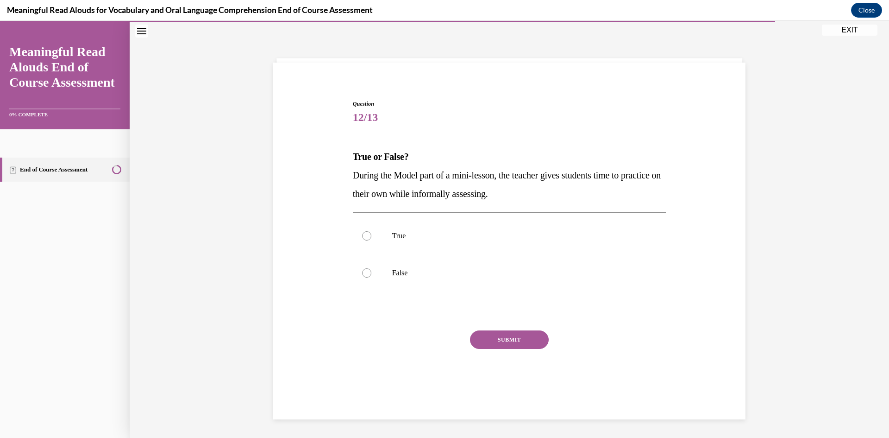
scroll to position [29, 0]
click at [479, 238] on p "True" at bounding box center [517, 235] width 251 height 9
click at [372, 238] on input "True" at bounding box center [366, 235] width 9 height 9
radio input "true"
click at [512, 340] on button "SUBMIT" at bounding box center [509, 339] width 79 height 19
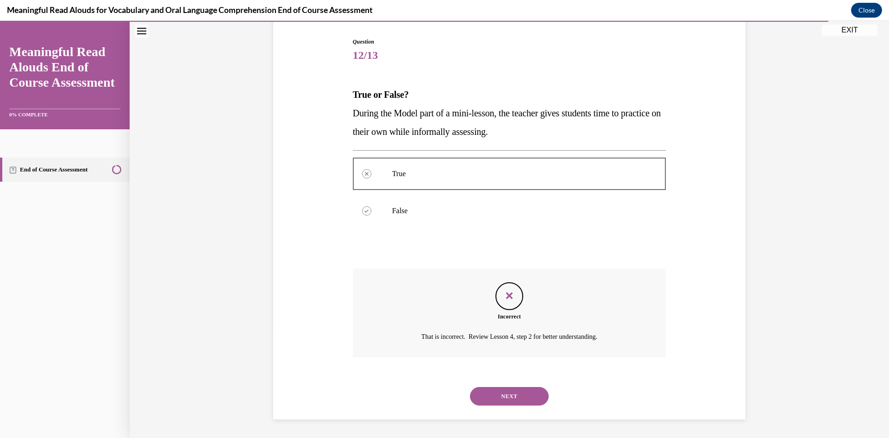
click at [500, 397] on button "NEXT" at bounding box center [509, 396] width 79 height 19
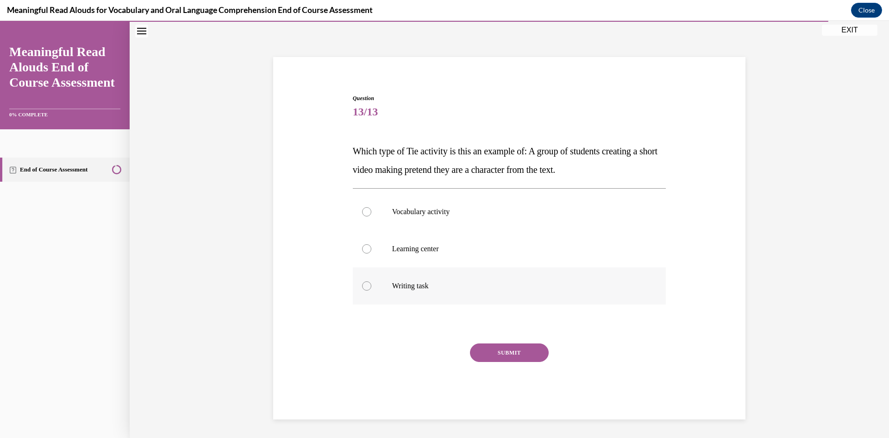
click at [470, 286] on p "Writing task" at bounding box center [517, 285] width 251 height 9
click at [372, 286] on input "Writing task" at bounding box center [366, 285] width 9 height 9
radio input "true"
click at [492, 355] on button "SUBMIT" at bounding box center [509, 352] width 79 height 19
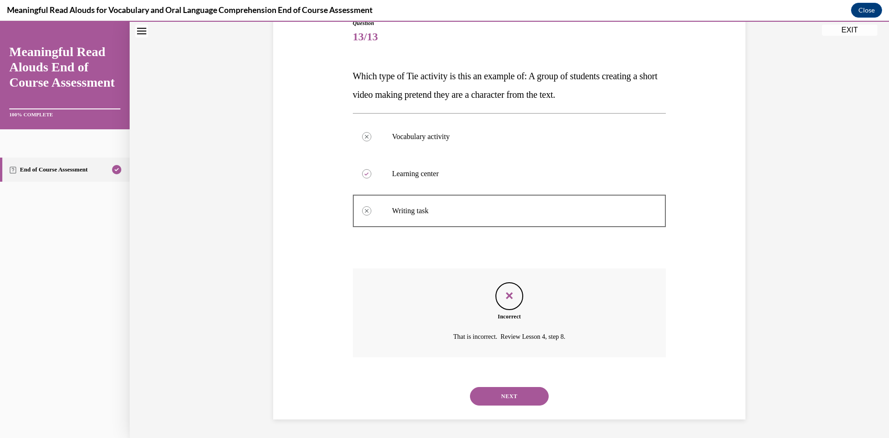
click at [500, 398] on button "NEXT" at bounding box center [509, 396] width 79 height 19
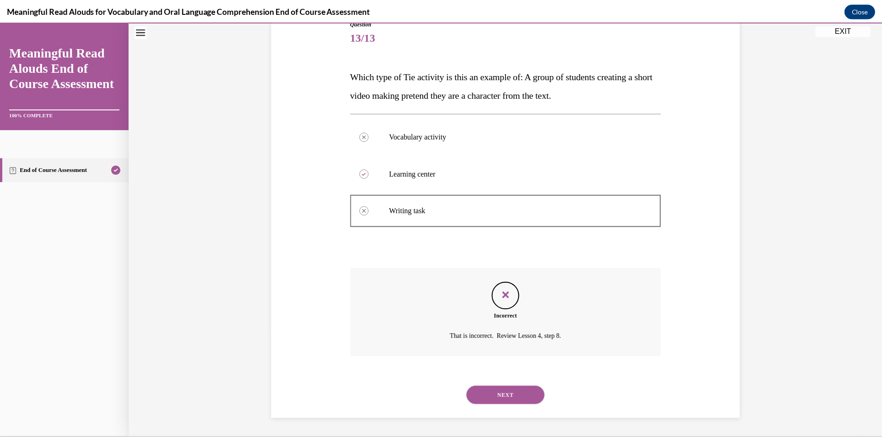
scroll to position [58, 0]
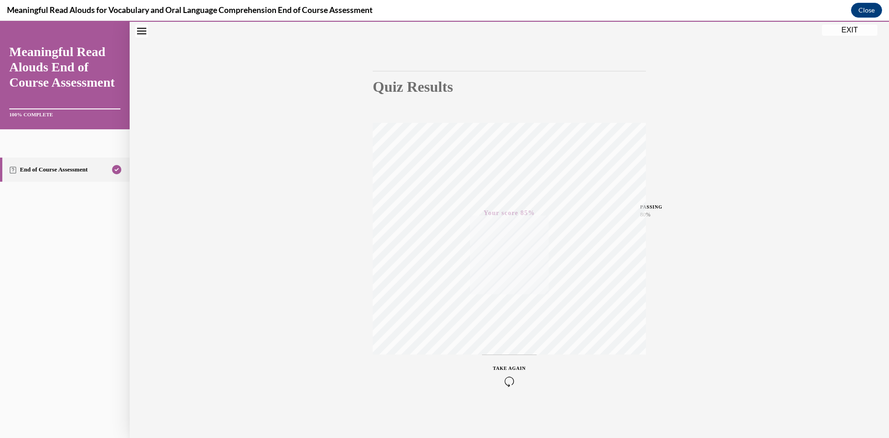
click at [834, 31] on button "EXIT" at bounding box center [850, 30] width 56 height 11
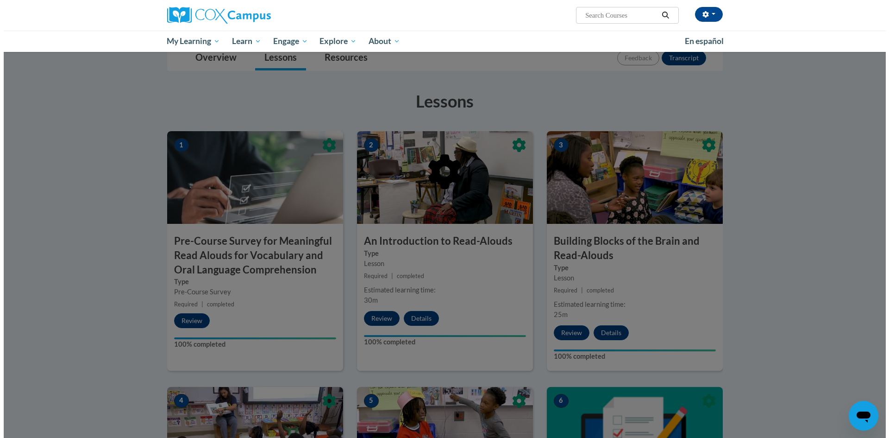
scroll to position [123, 0]
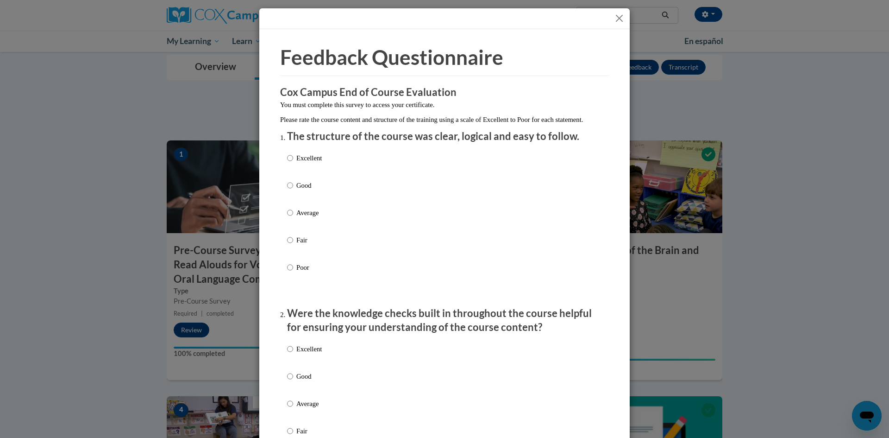
click at [326, 176] on div "Excellent Good Average Fair Poor" at bounding box center [444, 223] width 315 height 151
click at [313, 163] on p "Excellent" at bounding box center [308, 158] width 25 height 10
click at [293, 163] on input "Excellent" at bounding box center [290, 158] width 6 height 10
radio input "true"
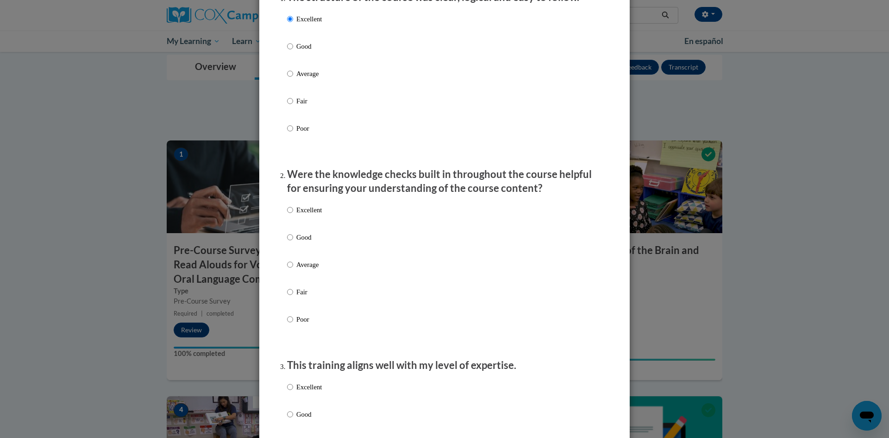
click at [308, 215] on p "Excellent" at bounding box center [308, 210] width 25 height 10
click at [293, 215] on input "Excellent" at bounding box center [290, 210] width 6 height 10
radio input "true"
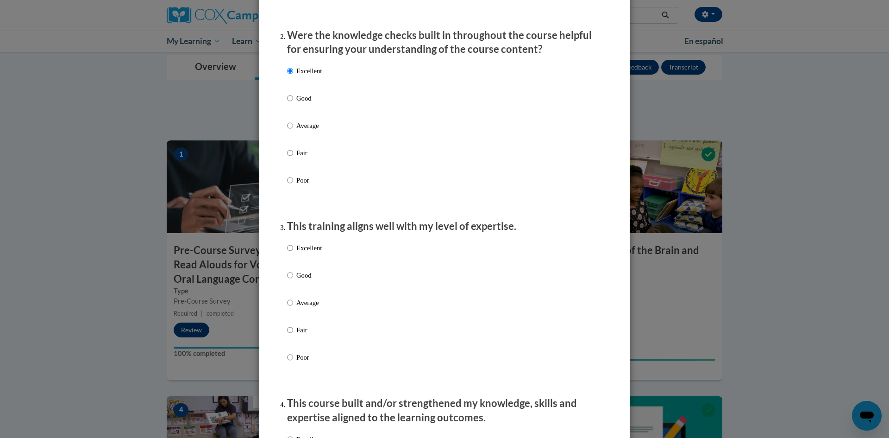
click at [307, 253] on p "Excellent" at bounding box center [308, 248] width 25 height 10
click at [293, 253] on input "Excellent" at bounding box center [290, 248] width 6 height 10
radio input "true"
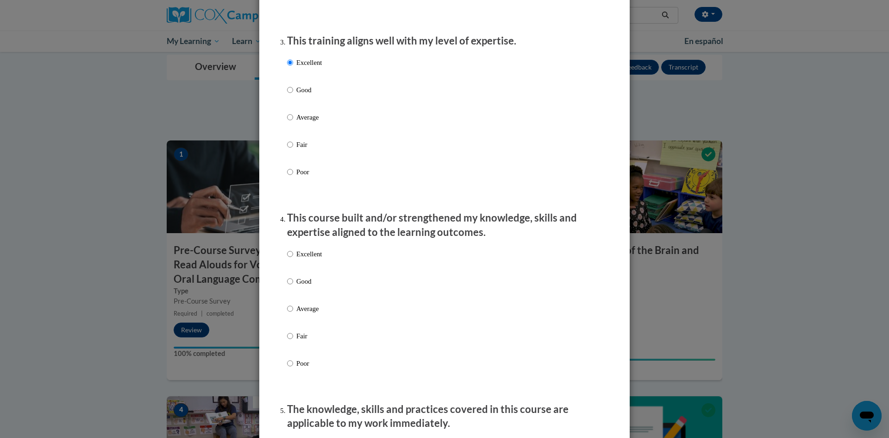
click at [307, 259] on p "Excellent" at bounding box center [308, 254] width 25 height 10
click at [293, 259] on input "Excellent" at bounding box center [290, 254] width 6 height 10
radio input "true"
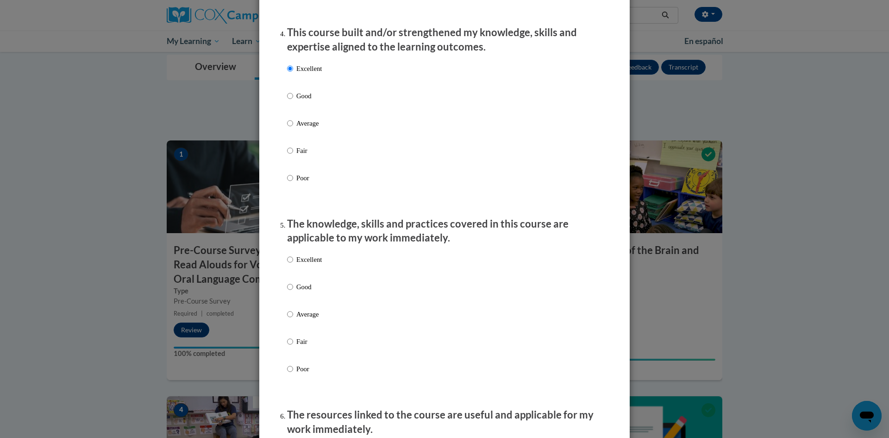
click at [308, 265] on p "Excellent" at bounding box center [308, 259] width 25 height 10
click at [293, 265] on input "Excellent" at bounding box center [290, 259] width 6 height 10
radio input "true"
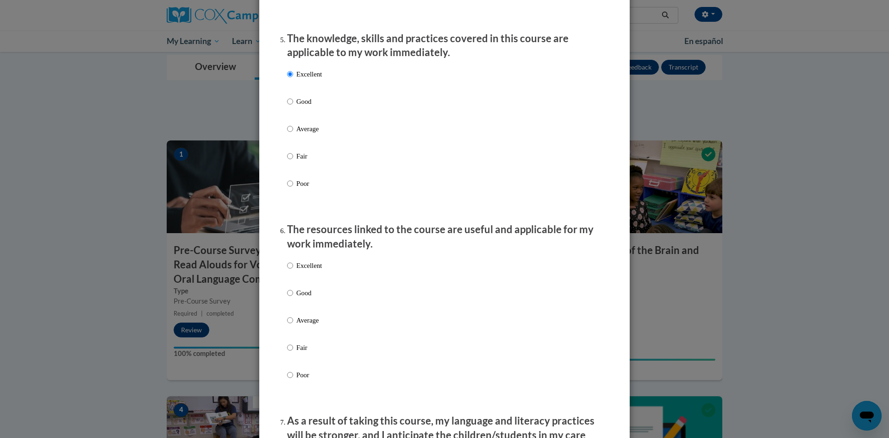
click at [309, 270] on p "Excellent" at bounding box center [308, 265] width 25 height 10
click at [293, 270] on input "Excellent" at bounding box center [290, 265] width 6 height 10
radio input "true"
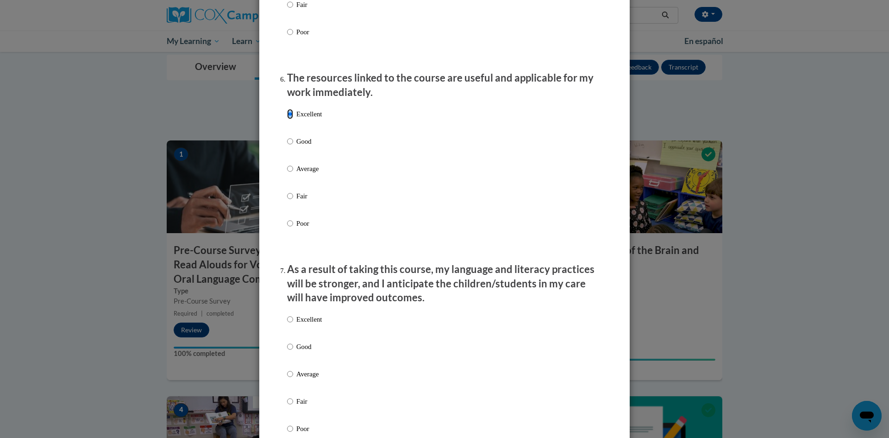
scroll to position [1019, 0]
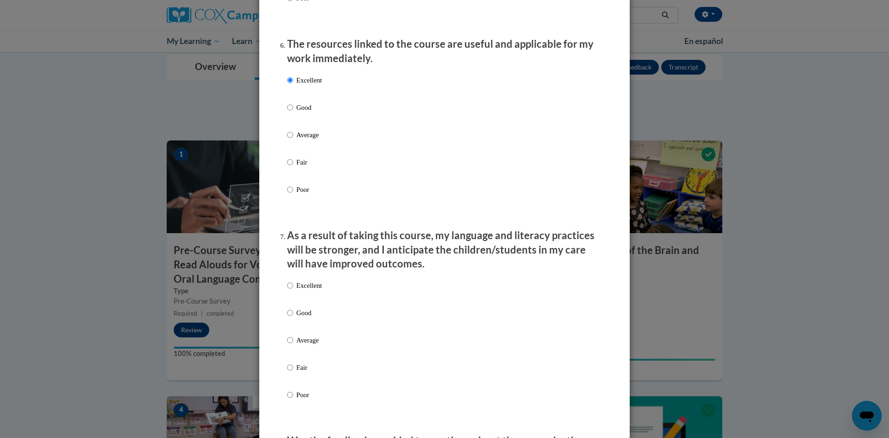
click at [312, 286] on div "Excellent Good Average Fair Poor" at bounding box center [304, 348] width 35 height 144
click at [312, 289] on p "Excellent" at bounding box center [308, 285] width 25 height 10
click at [293, 289] on input "Excellent" at bounding box center [290, 285] width 6 height 10
radio input "true"
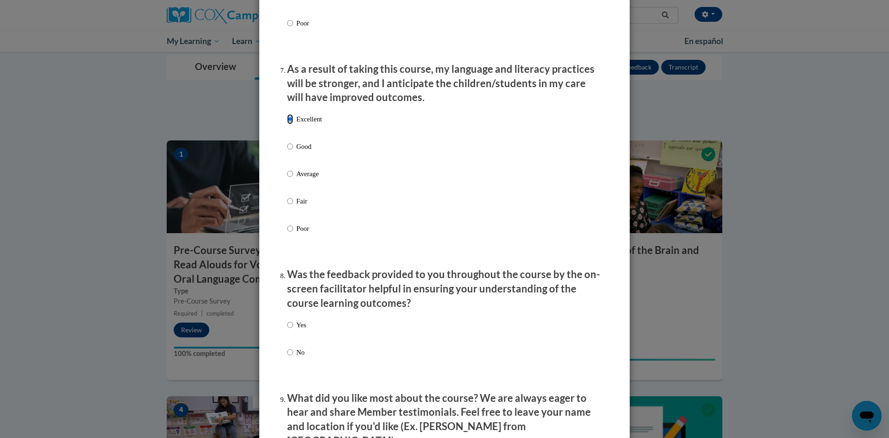
scroll to position [1204, 0]
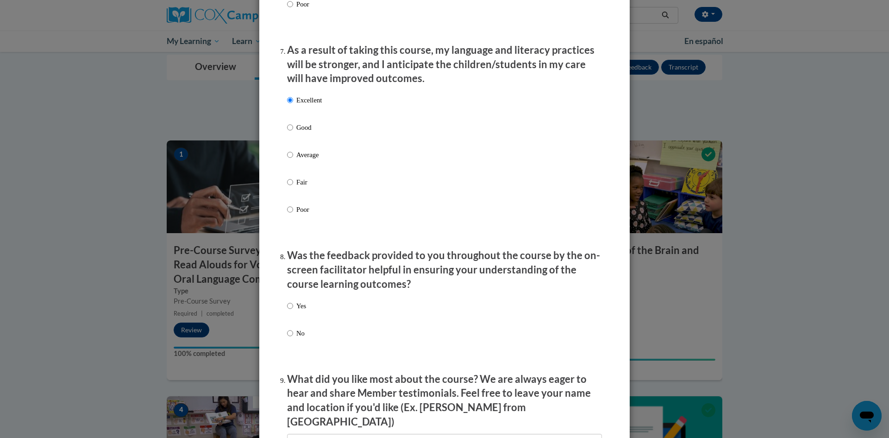
click at [298, 310] on p "Yes" at bounding box center [301, 306] width 10 height 10
click at [293, 310] on input "Yes" at bounding box center [290, 306] width 6 height 10
radio input "true"
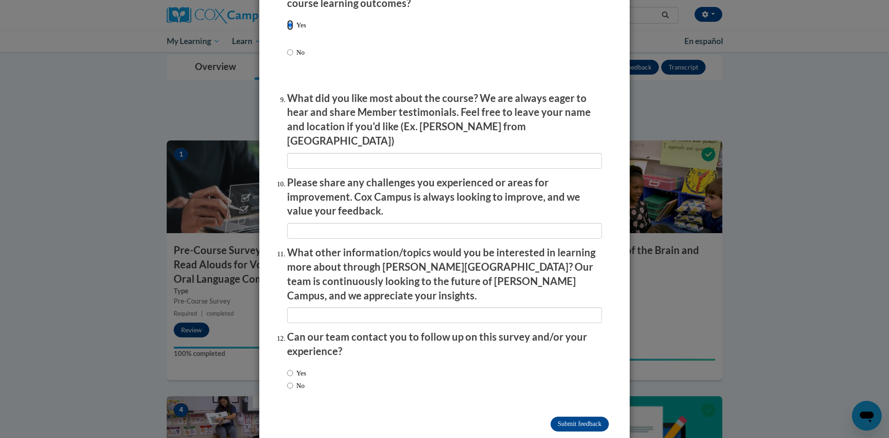
scroll to position [1487, 0]
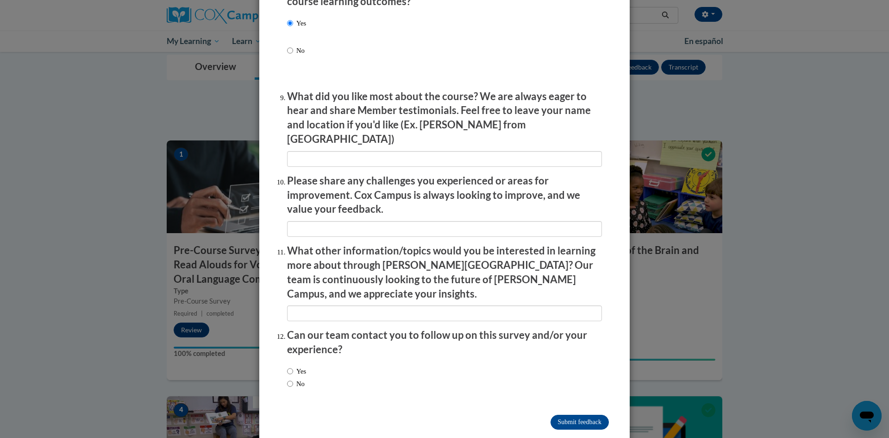
click at [296, 366] on label "Yes" at bounding box center [296, 371] width 19 height 10
click at [293, 366] on input "Yes" at bounding box center [290, 371] width 6 height 10
radio input "true"
click at [298, 378] on label "No" at bounding box center [296, 383] width 18 height 10
click at [293, 378] on input "No" at bounding box center [290, 383] width 6 height 10
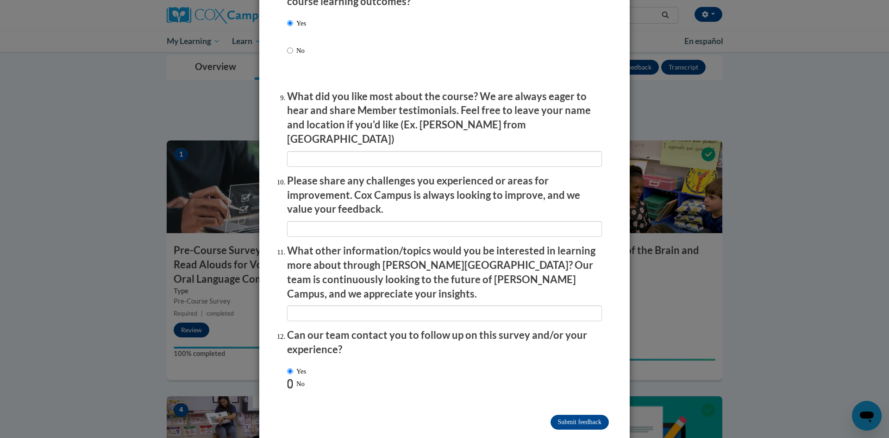
radio input "true"
click at [595, 415] on input "Submit feedback" at bounding box center [580, 422] width 58 height 15
